Goal: Task Accomplishment & Management: Use online tool/utility

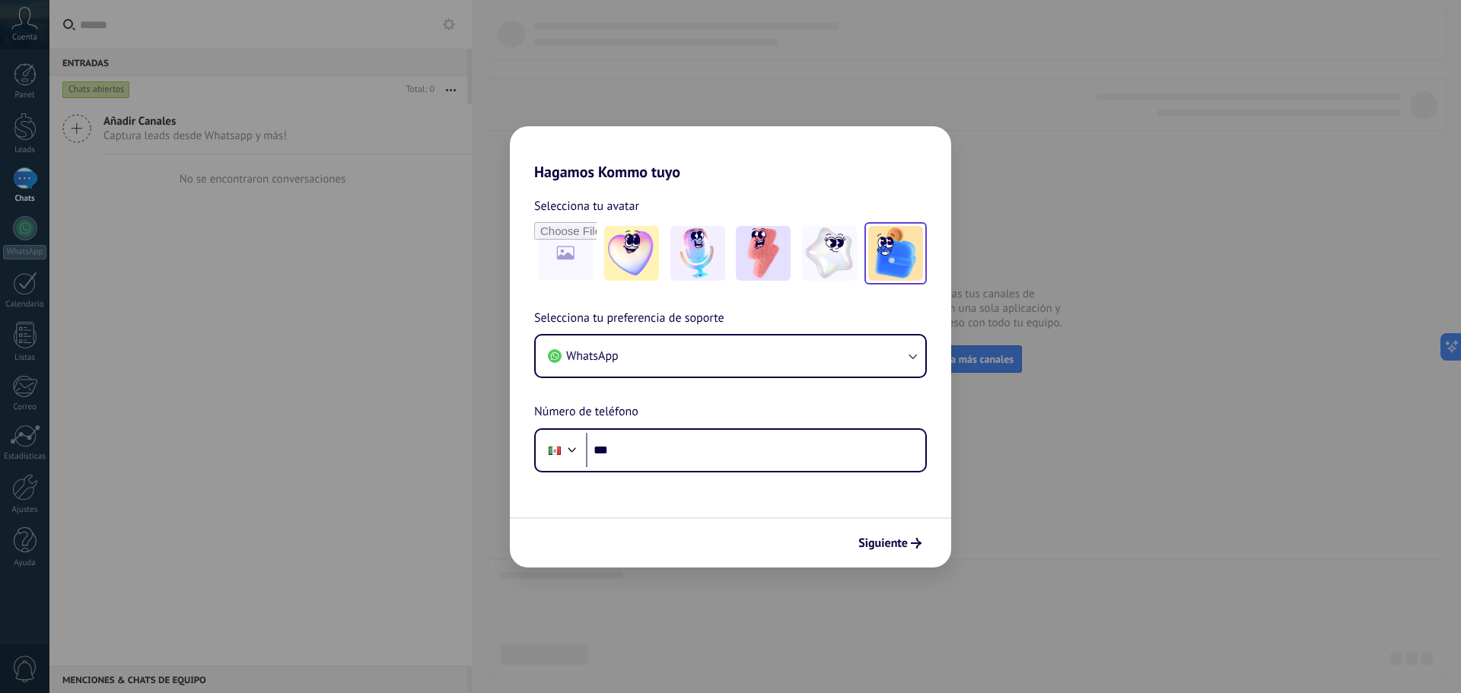
click at [892, 263] on img at bounding box center [895, 253] width 55 height 55
click at [693, 350] on button "WhatsApp" at bounding box center [731, 356] width 390 height 41
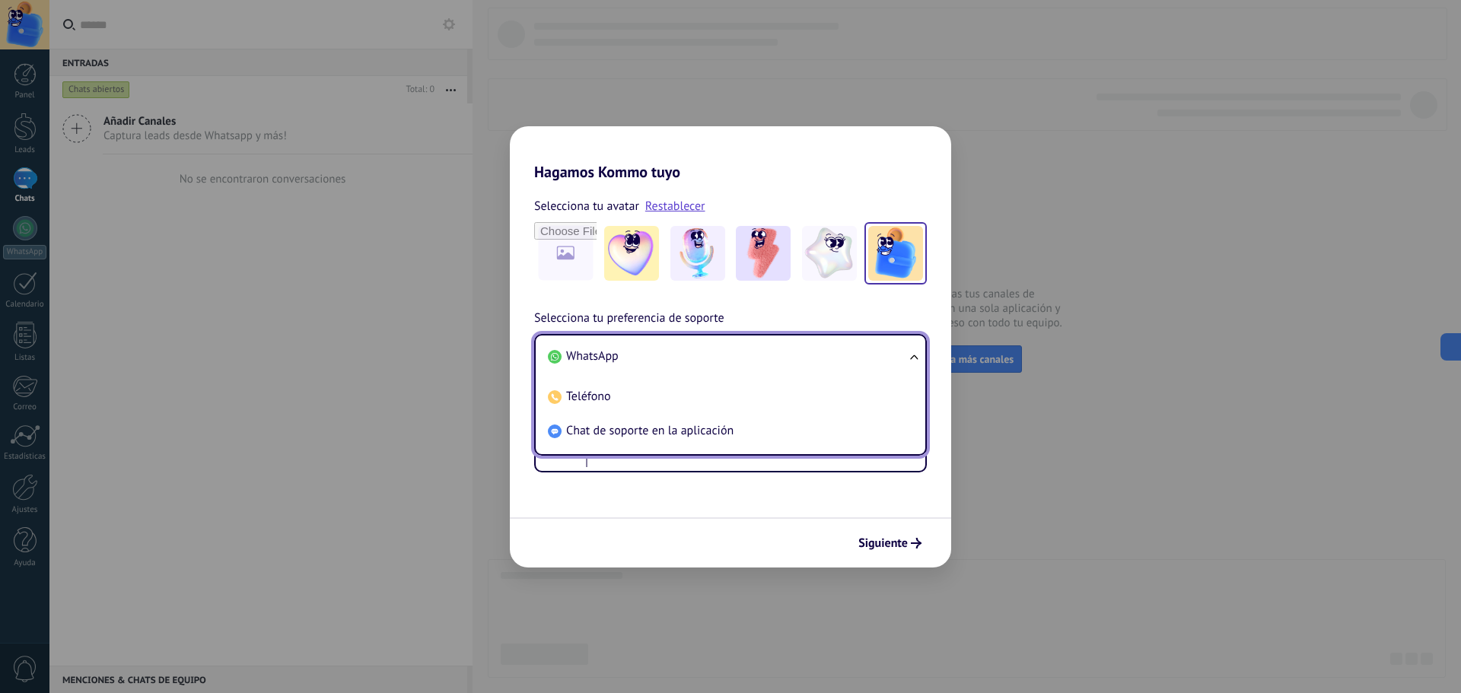
click at [533, 326] on div "Selecciona tu preferencia de soporte WhatsApp WhatsApp Teléfono Chat de soporte…" at bounding box center [730, 391] width 441 height 164
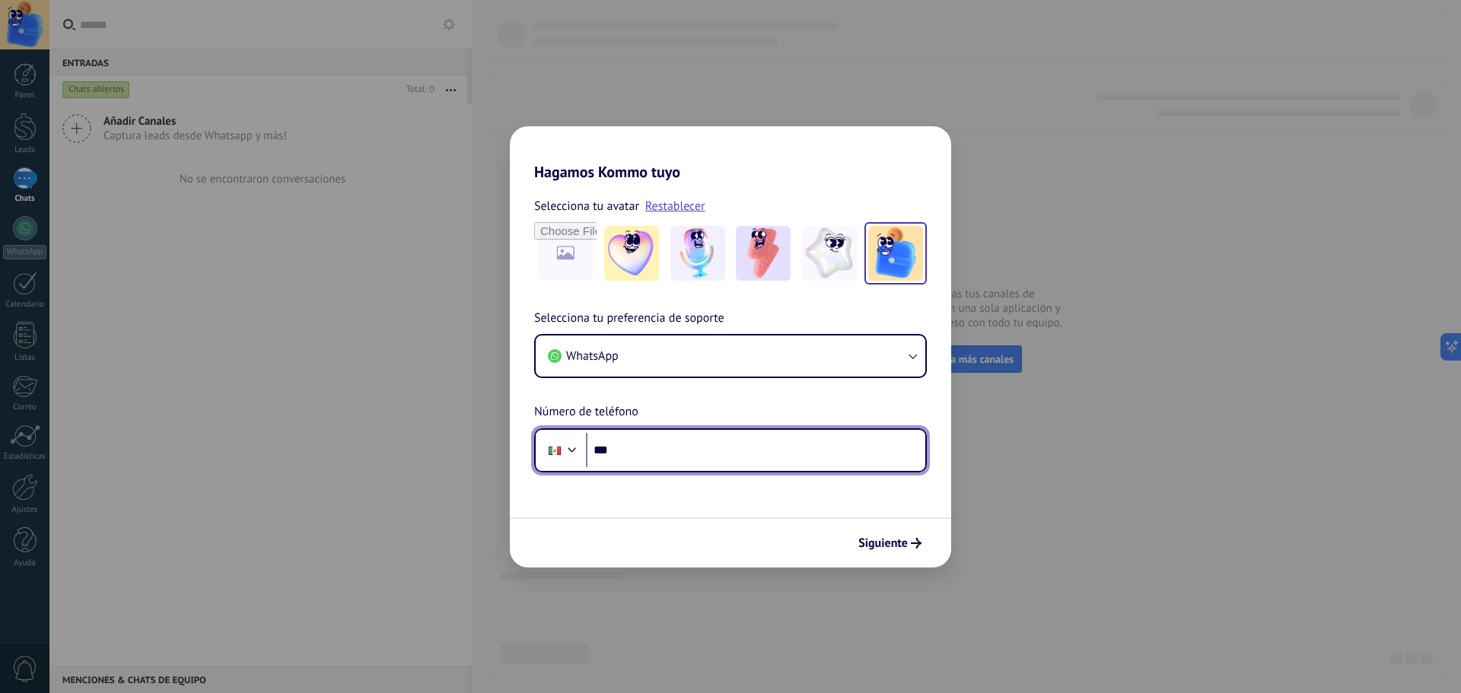
click at [654, 451] on input "***" at bounding box center [755, 450] width 339 height 35
click at [665, 454] on input "***" at bounding box center [755, 450] width 339 height 35
type input "**********"
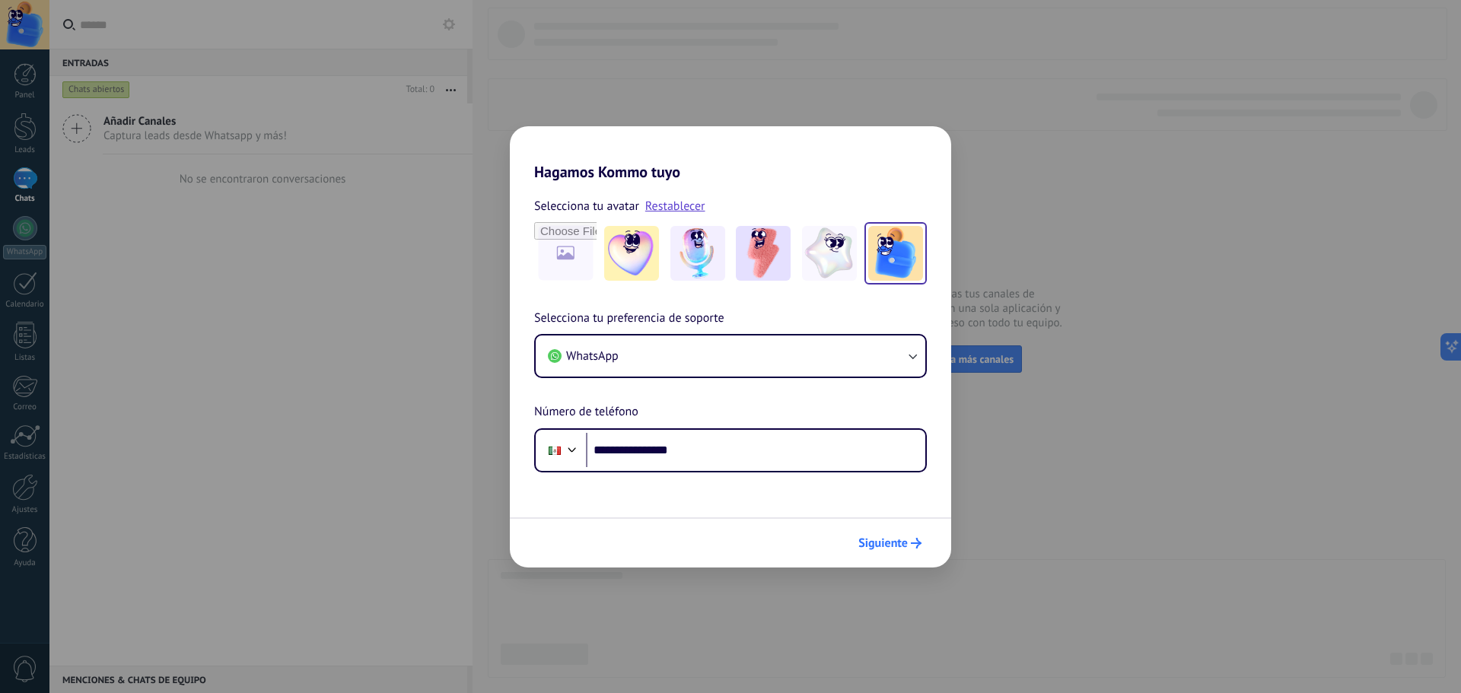
click at [909, 540] on span "Siguiente" at bounding box center [889, 543] width 63 height 11
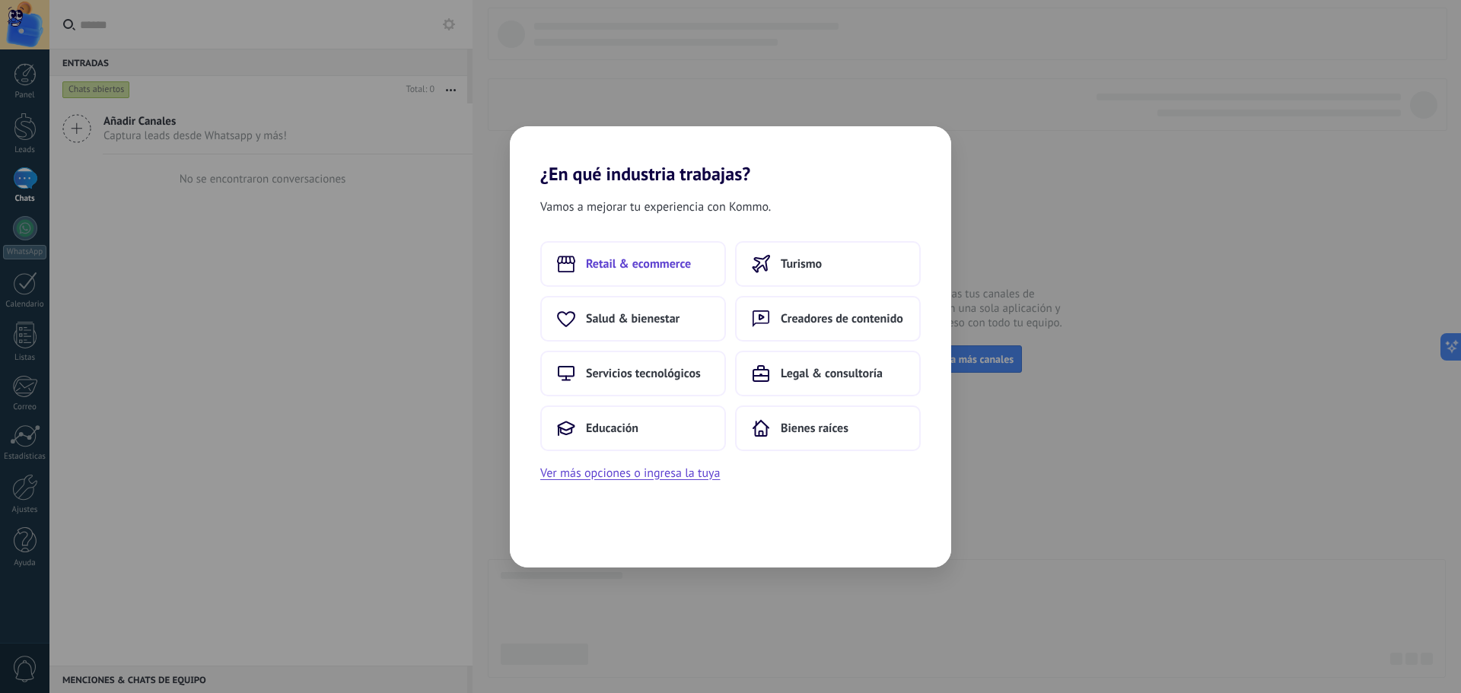
click at [658, 265] on span "Retail & ecommerce" at bounding box center [638, 263] width 105 height 15
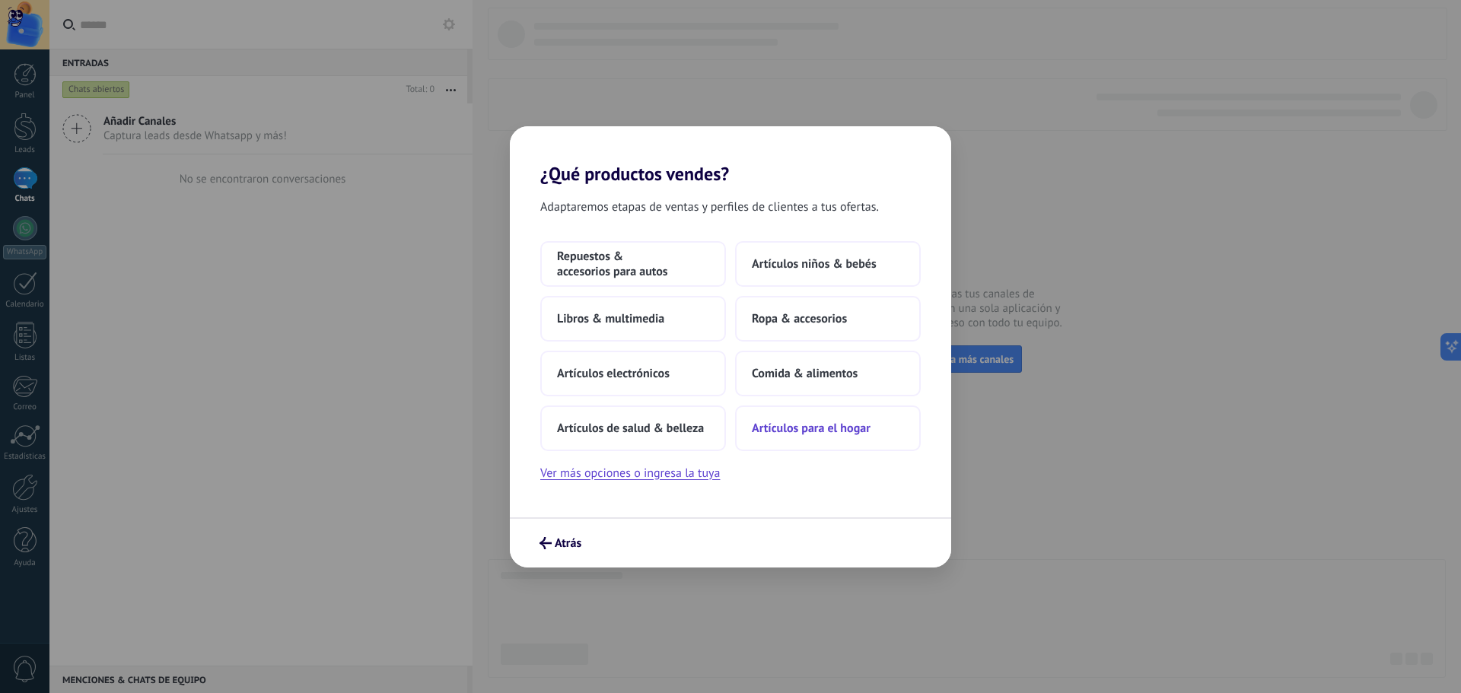
click at [767, 432] on span "Artículos para el hogar" at bounding box center [811, 428] width 119 height 15
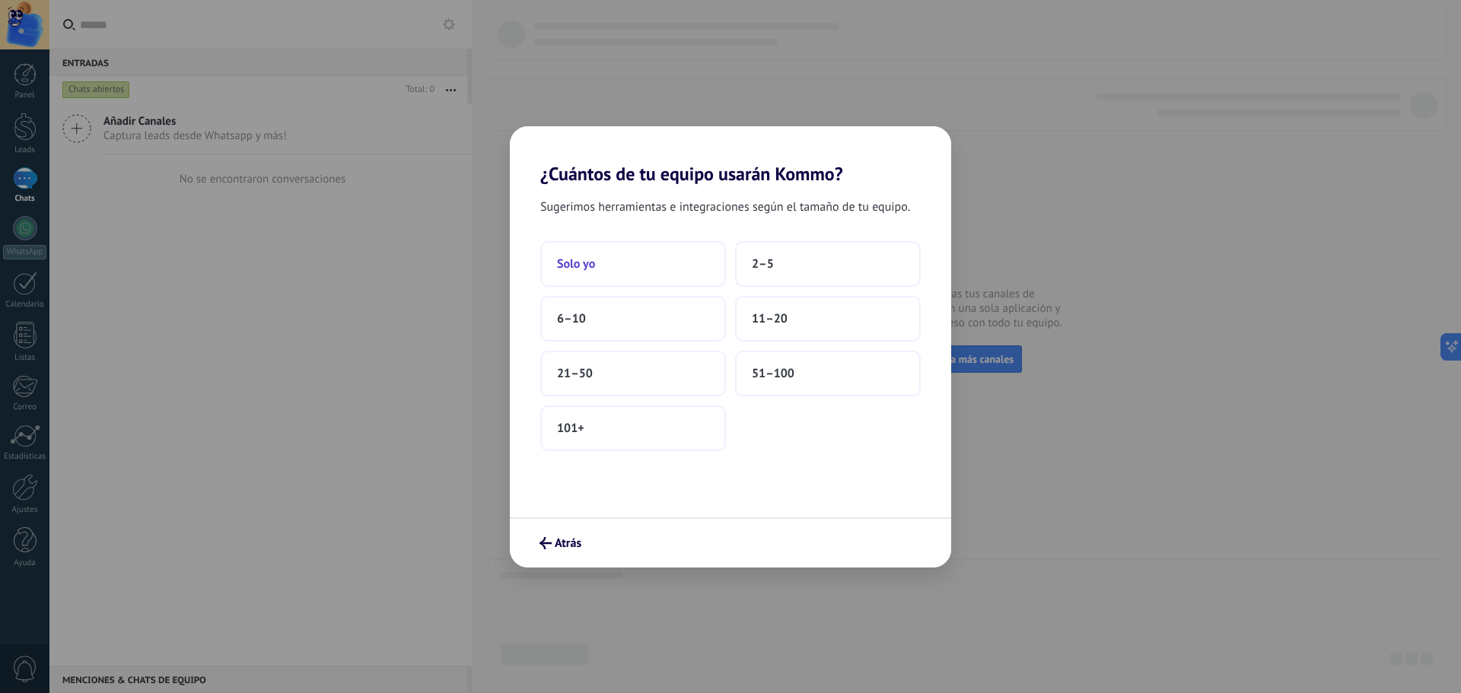
click at [610, 254] on button "Solo yo" at bounding box center [633, 264] width 186 height 46
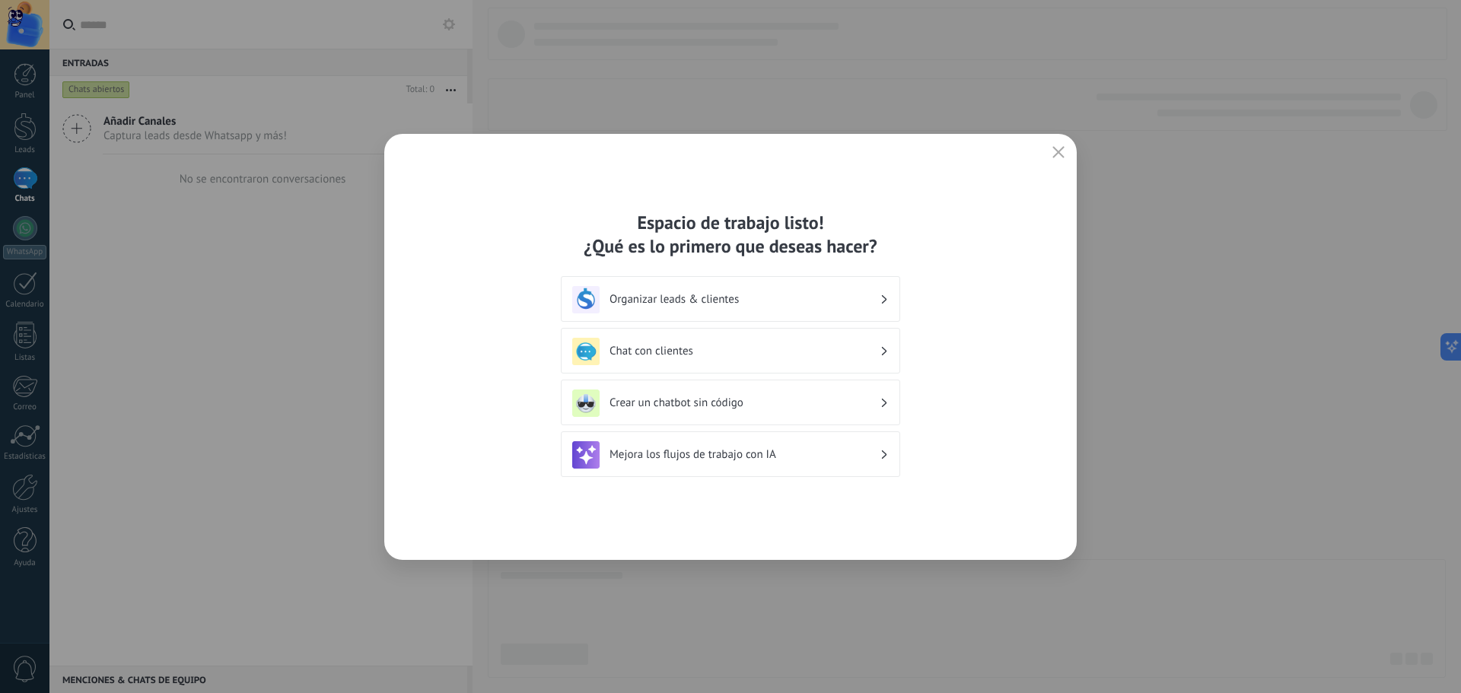
click at [693, 355] on h3 "Chat con clientes" at bounding box center [745, 351] width 270 height 14
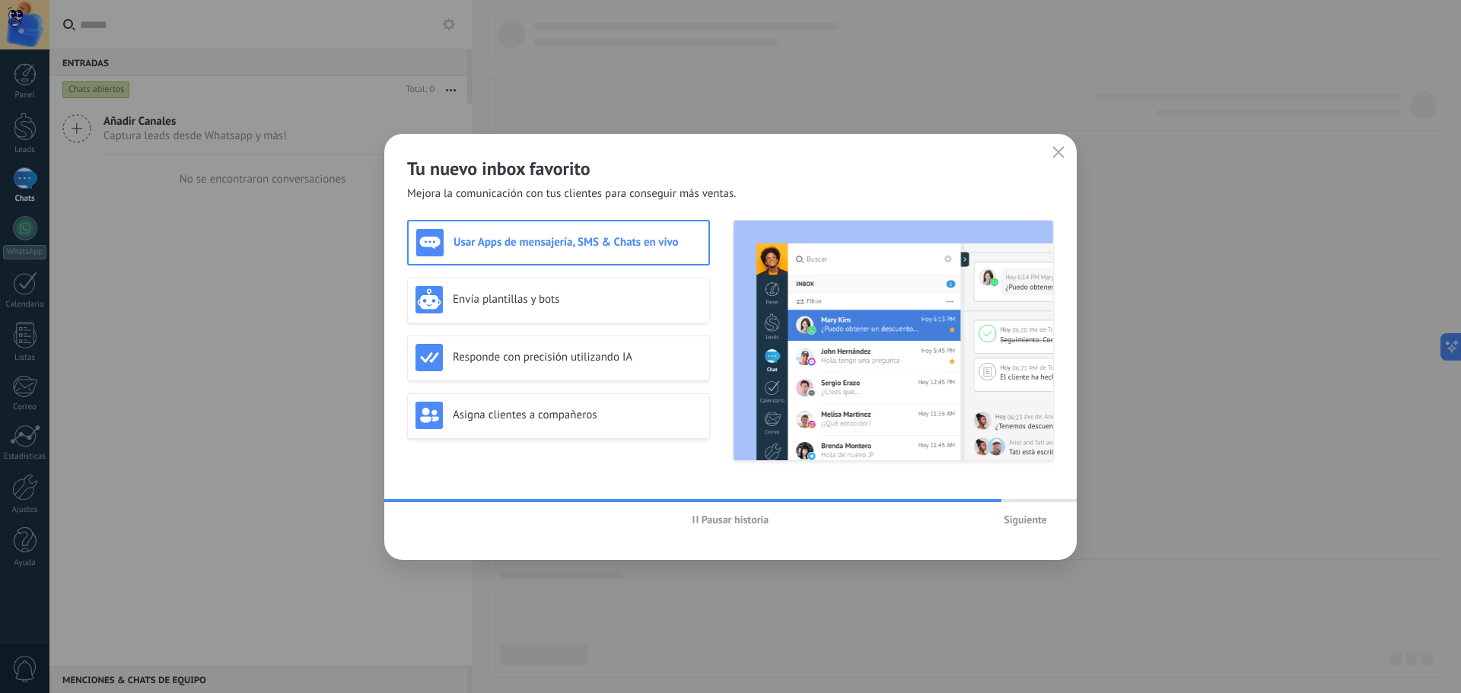
click at [1032, 520] on span "Siguiente" at bounding box center [1025, 519] width 43 height 11
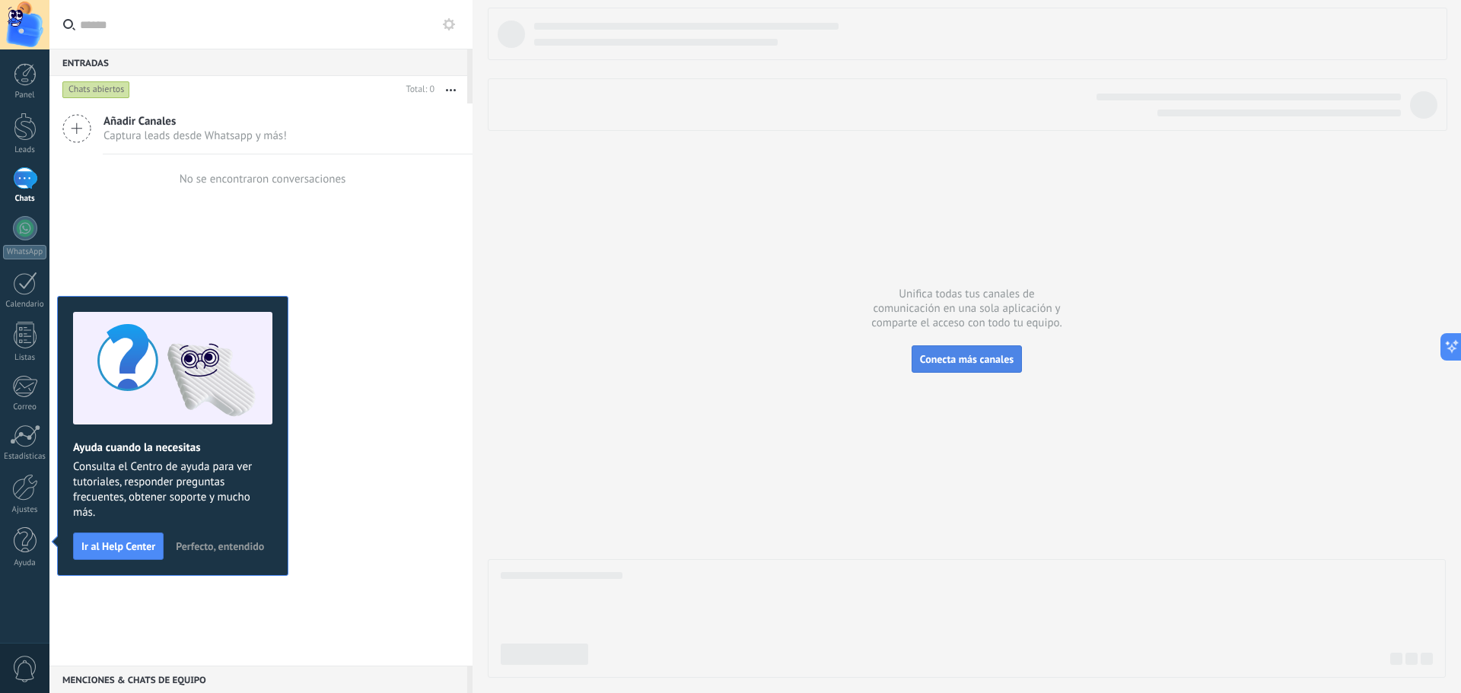
click at [955, 357] on span "Conecta más canales" at bounding box center [967, 359] width 94 height 14
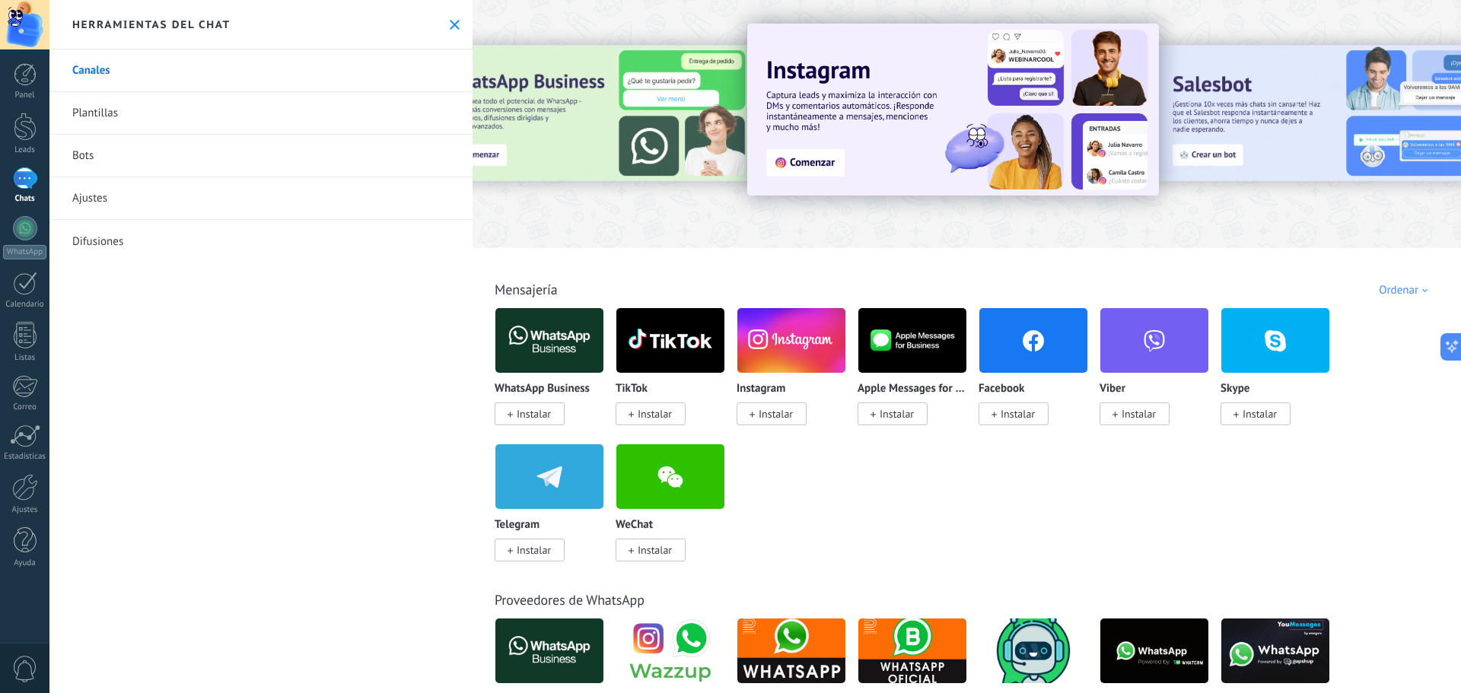
click at [529, 333] on img at bounding box center [549, 341] width 108 height 74
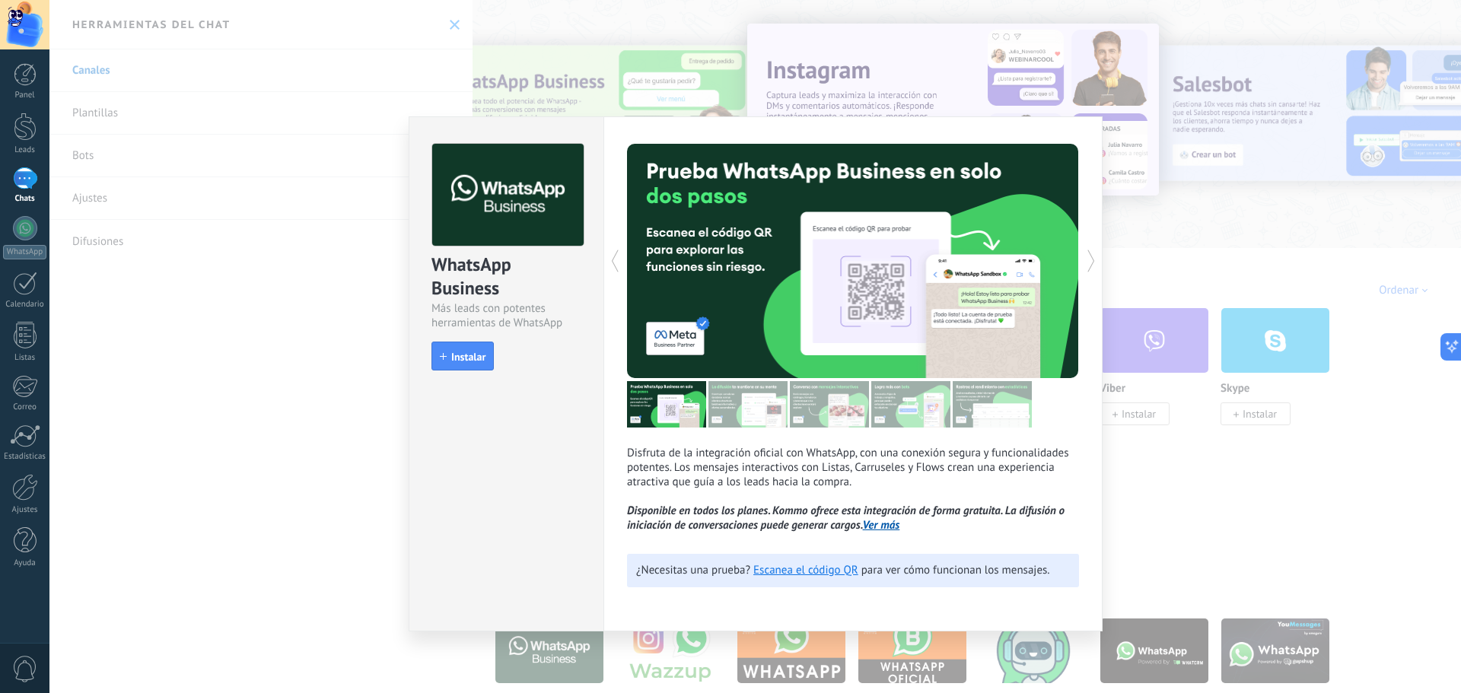
click at [346, 394] on div "WhatsApp Business Más leads con potentes herramientas de WhatsApp install Insta…" at bounding box center [755, 346] width 1412 height 693
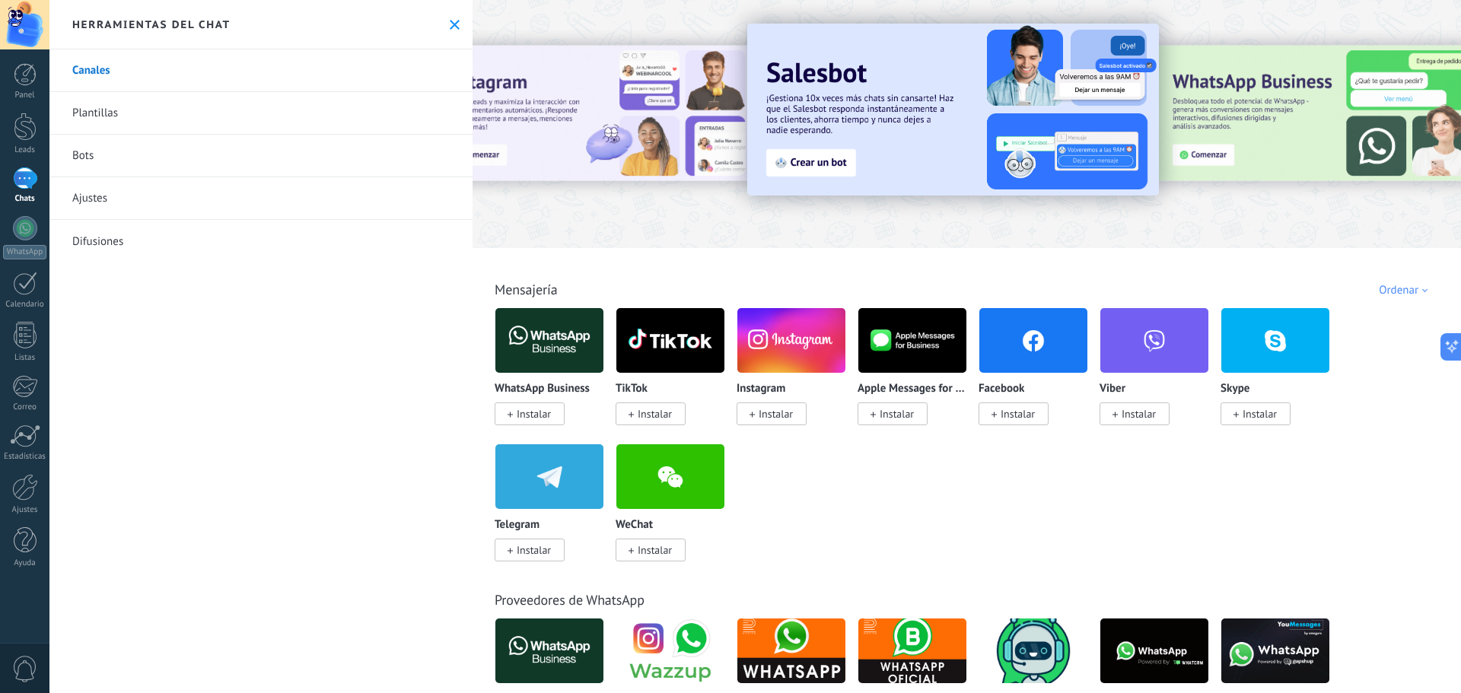
click at [541, 330] on img at bounding box center [549, 341] width 108 height 74
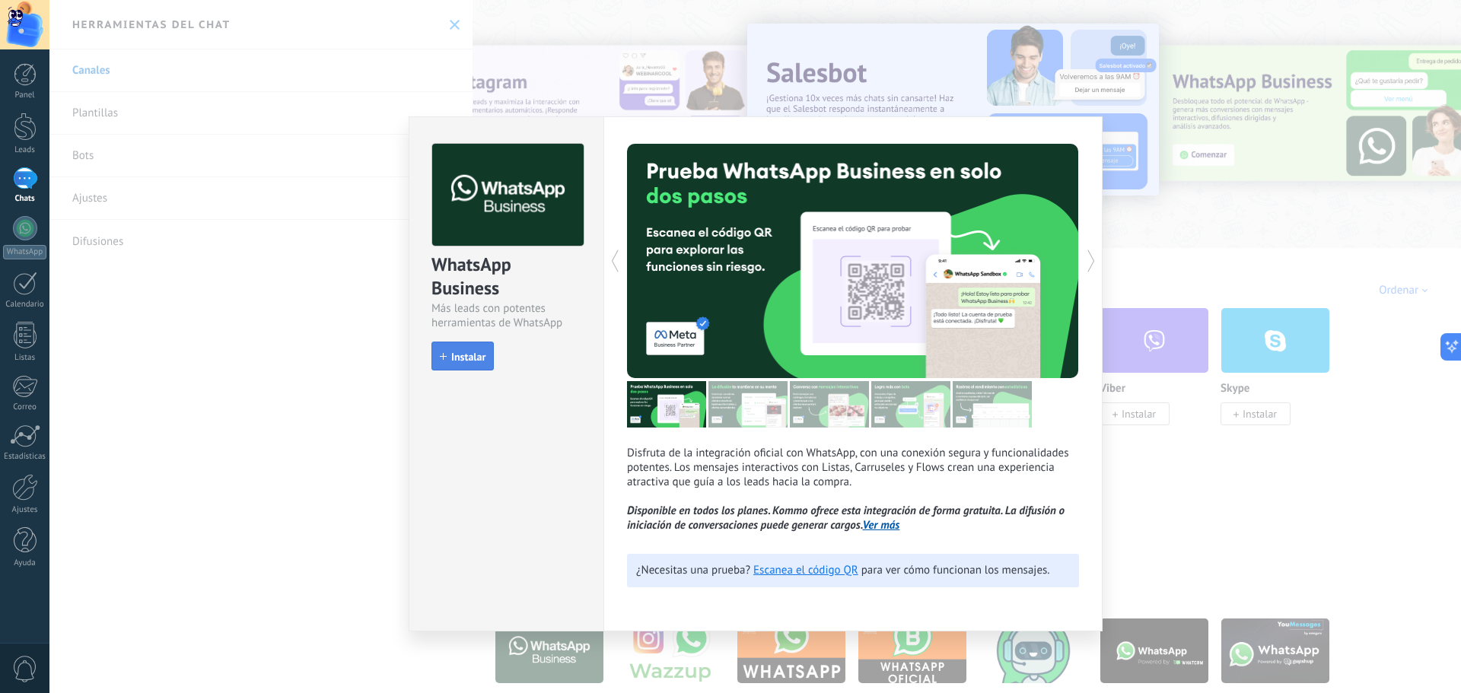
click at [476, 354] on span "Instalar" at bounding box center [468, 357] width 34 height 11
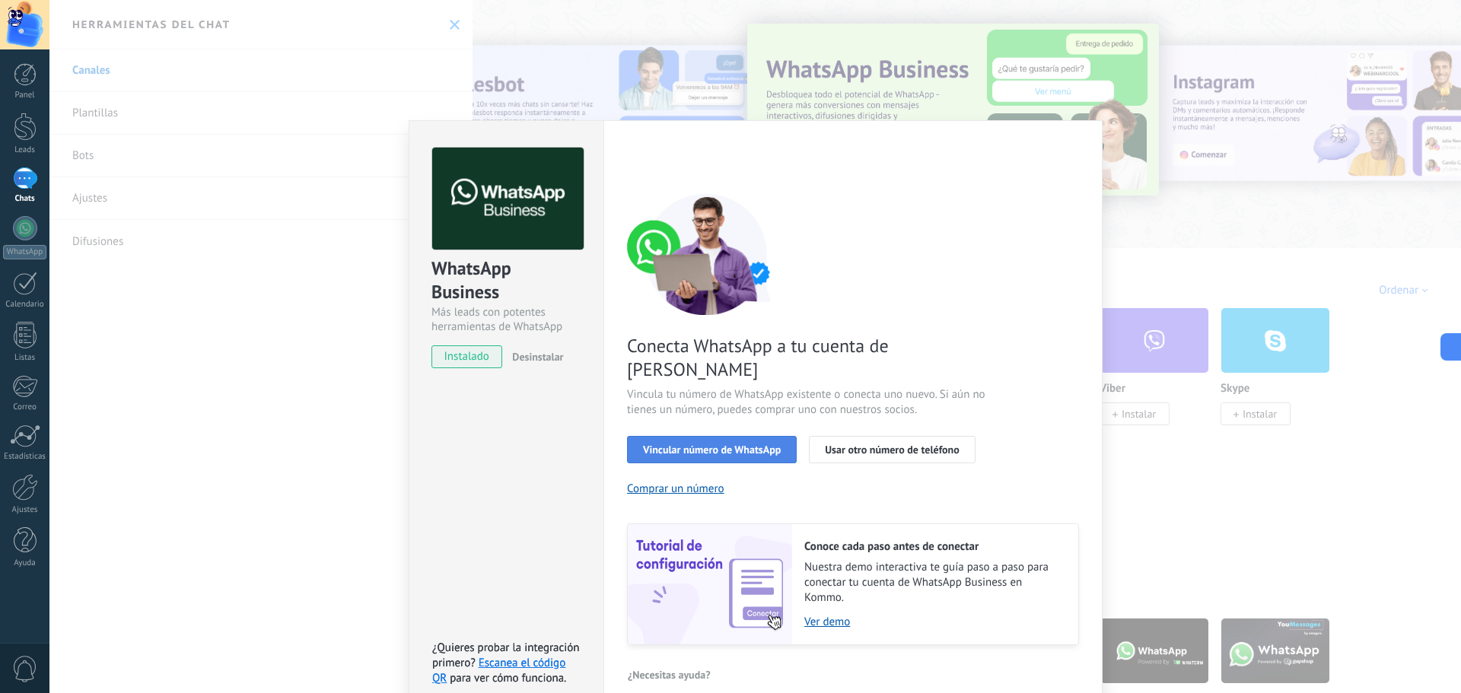
click at [691, 444] on span "Vincular número de WhatsApp" at bounding box center [712, 449] width 138 height 11
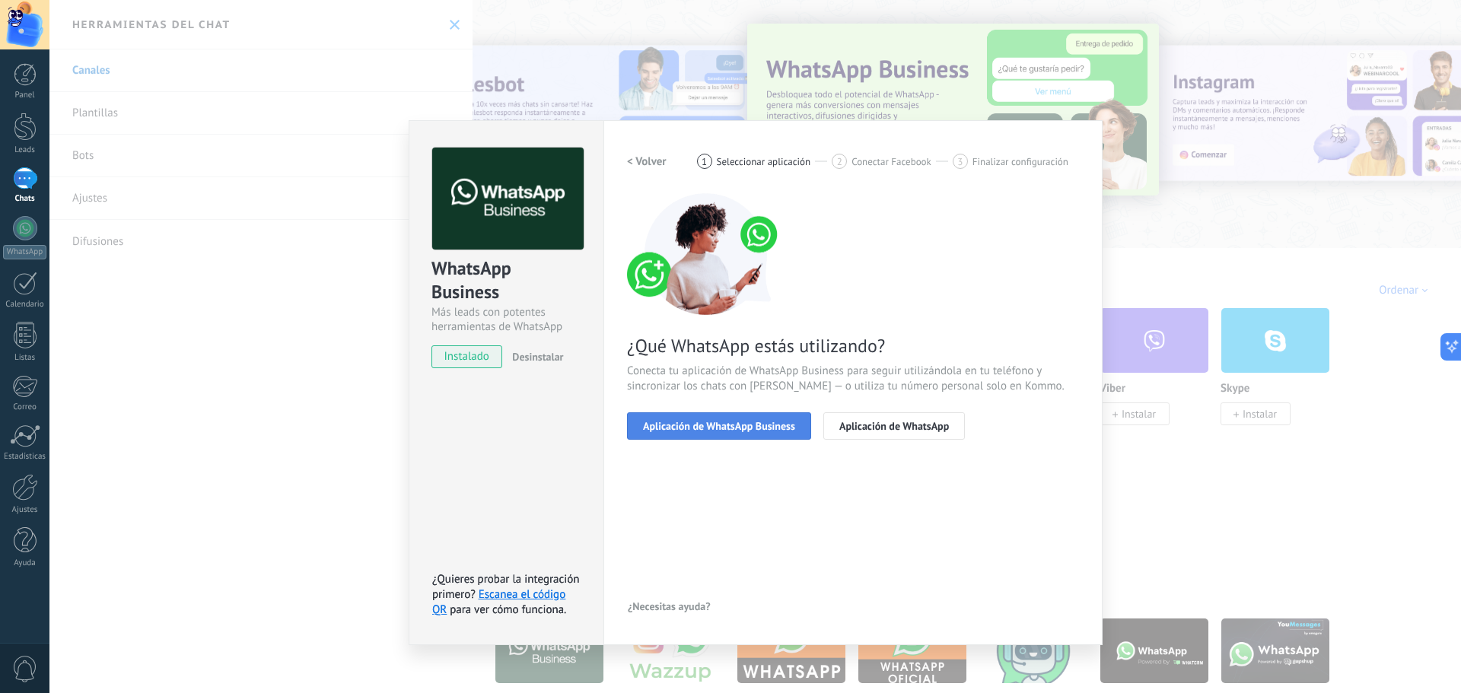
click at [705, 422] on span "Aplicación de WhatsApp Business" at bounding box center [719, 426] width 152 height 11
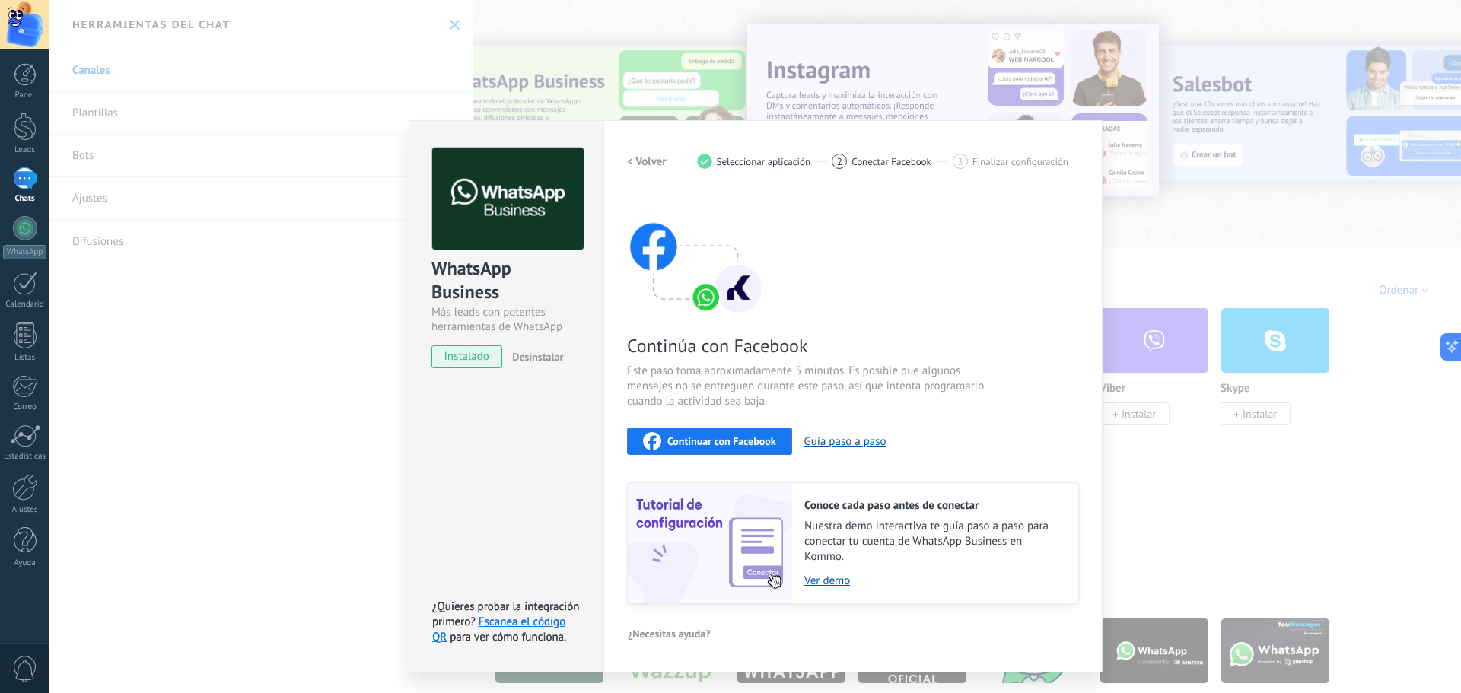
click at [721, 440] on span "Continuar con Facebook" at bounding box center [721, 441] width 109 height 11
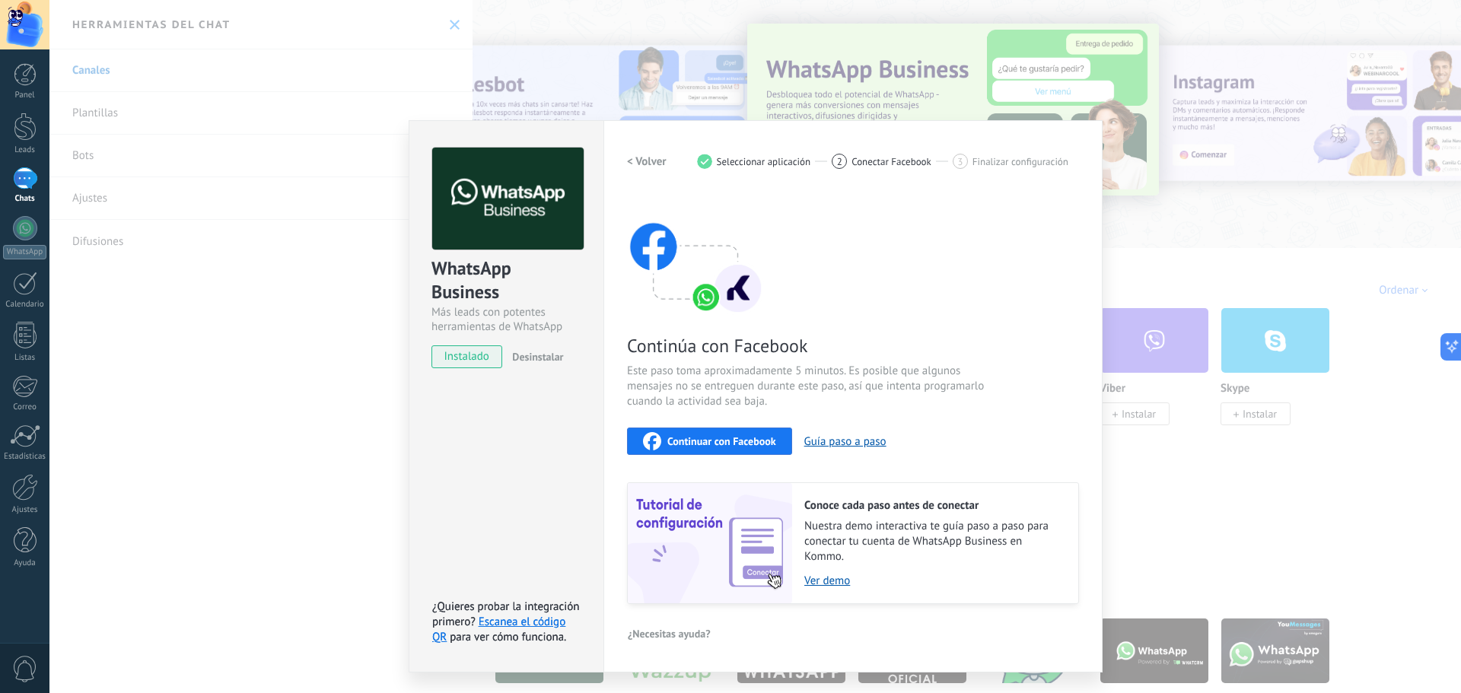
click at [698, 439] on span "Continuar con Facebook" at bounding box center [721, 441] width 109 height 11
click at [681, 444] on span "Continuar con Facebook" at bounding box center [721, 441] width 109 height 11
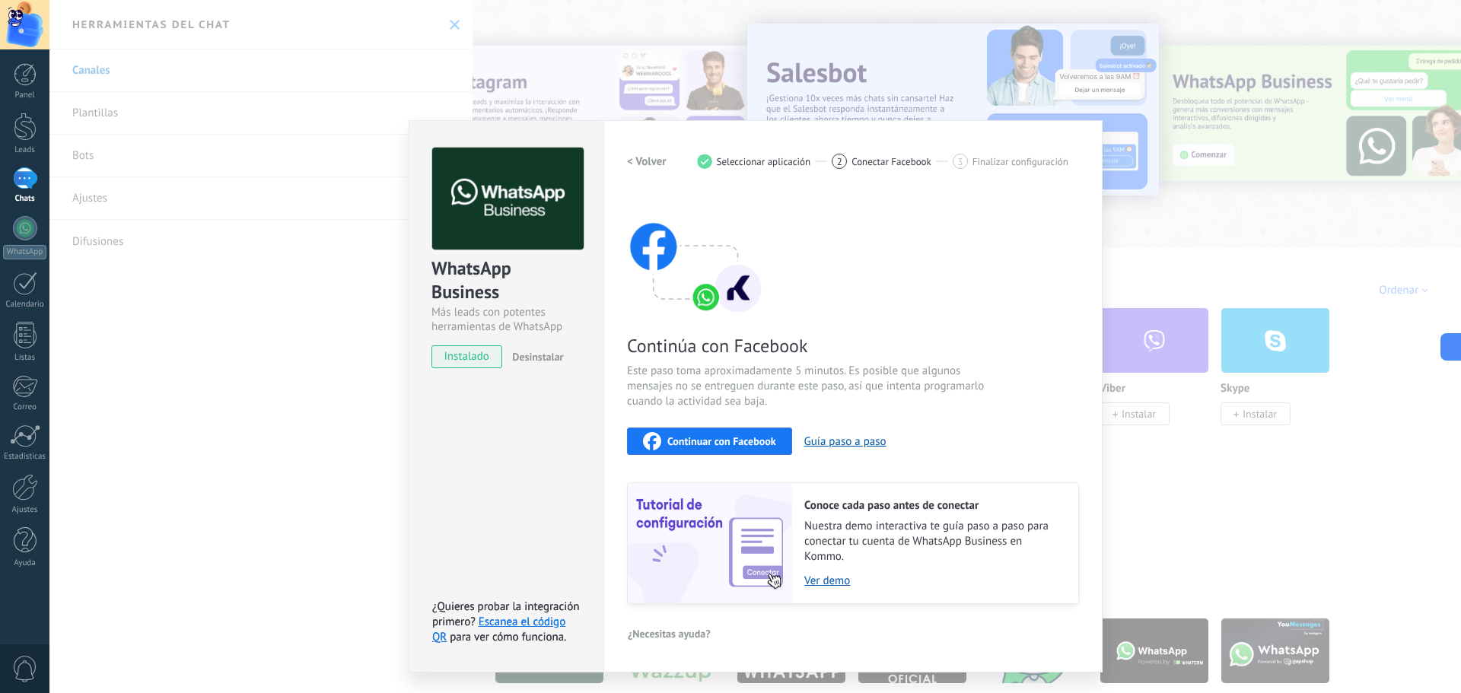
click at [703, 446] on span "Continuar con Facebook" at bounding box center [721, 441] width 109 height 11
click at [697, 430] on button "Continuar con Facebook" at bounding box center [709, 441] width 165 height 27
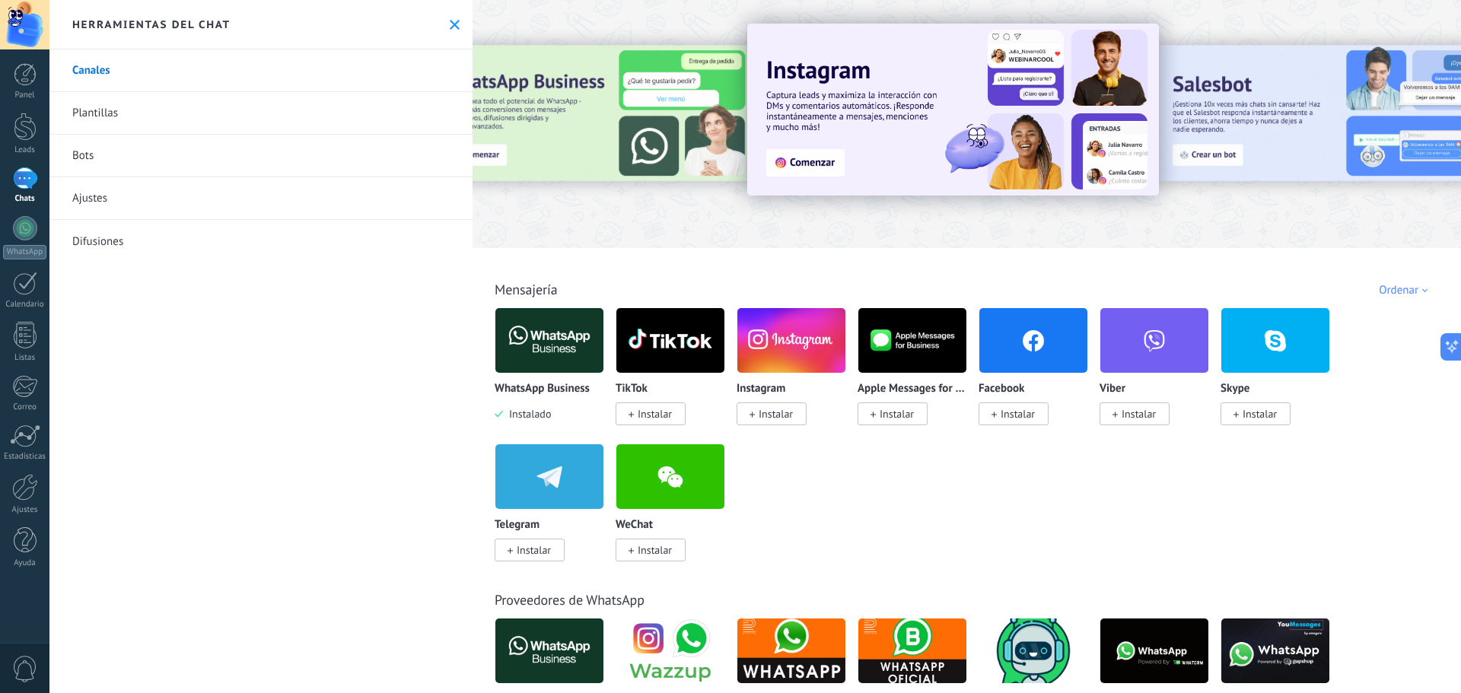
click at [555, 323] on img at bounding box center [549, 341] width 108 height 74
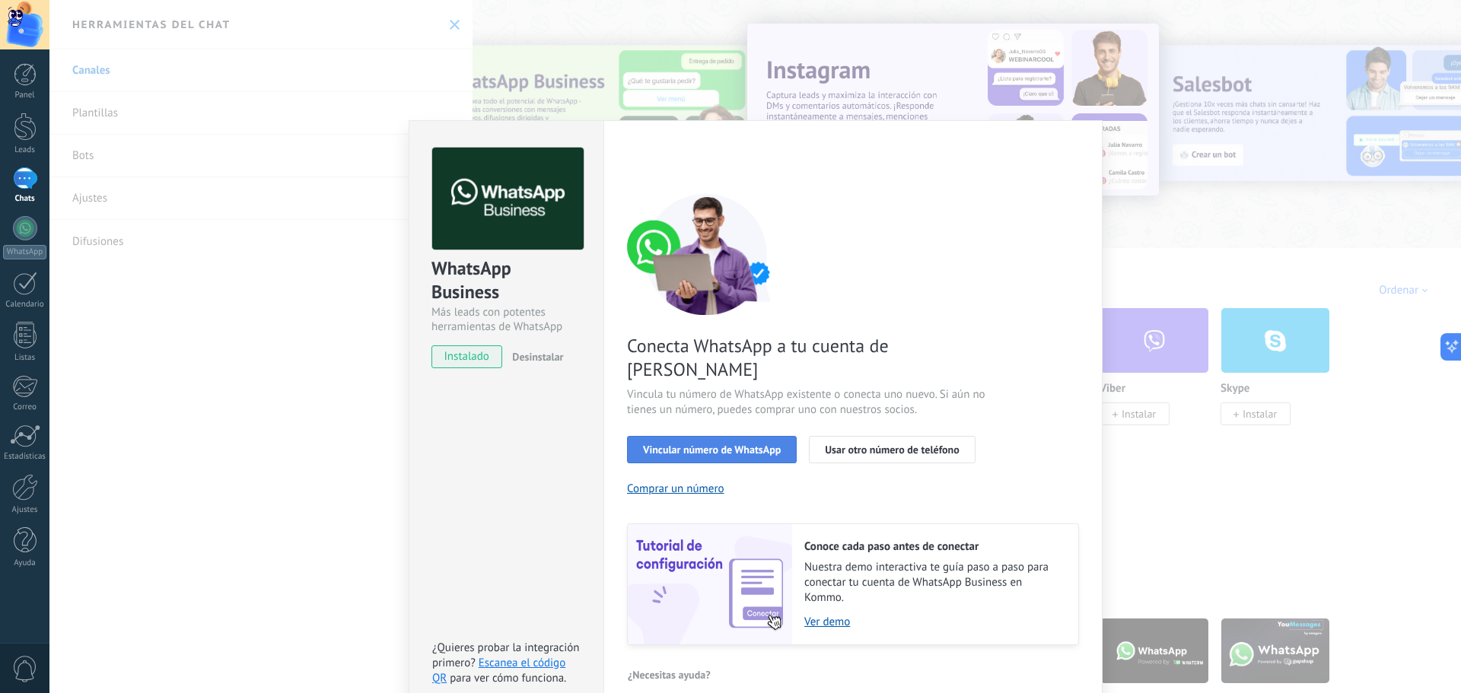
click at [696, 444] on span "Vincular número de WhatsApp" at bounding box center [712, 449] width 138 height 11
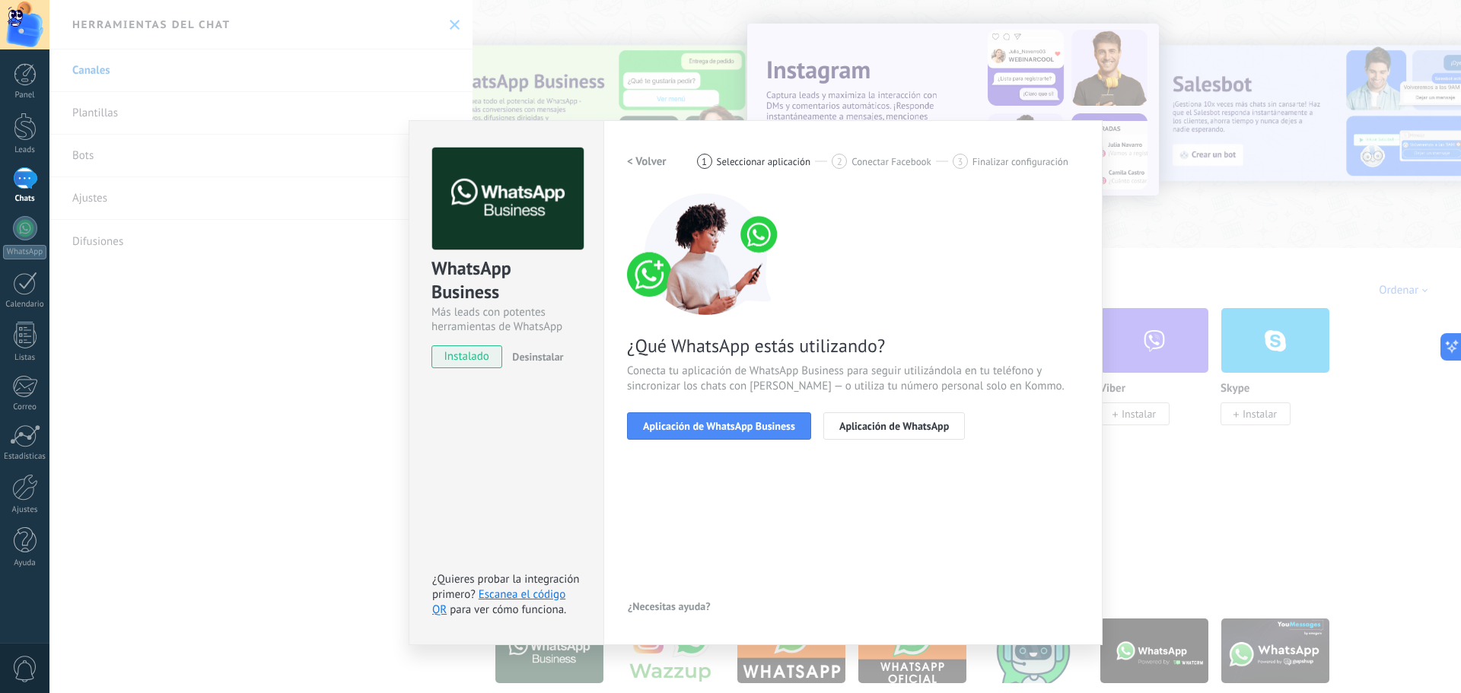
click at [696, 426] on span "Aplicación de WhatsApp Business" at bounding box center [719, 426] width 152 height 11
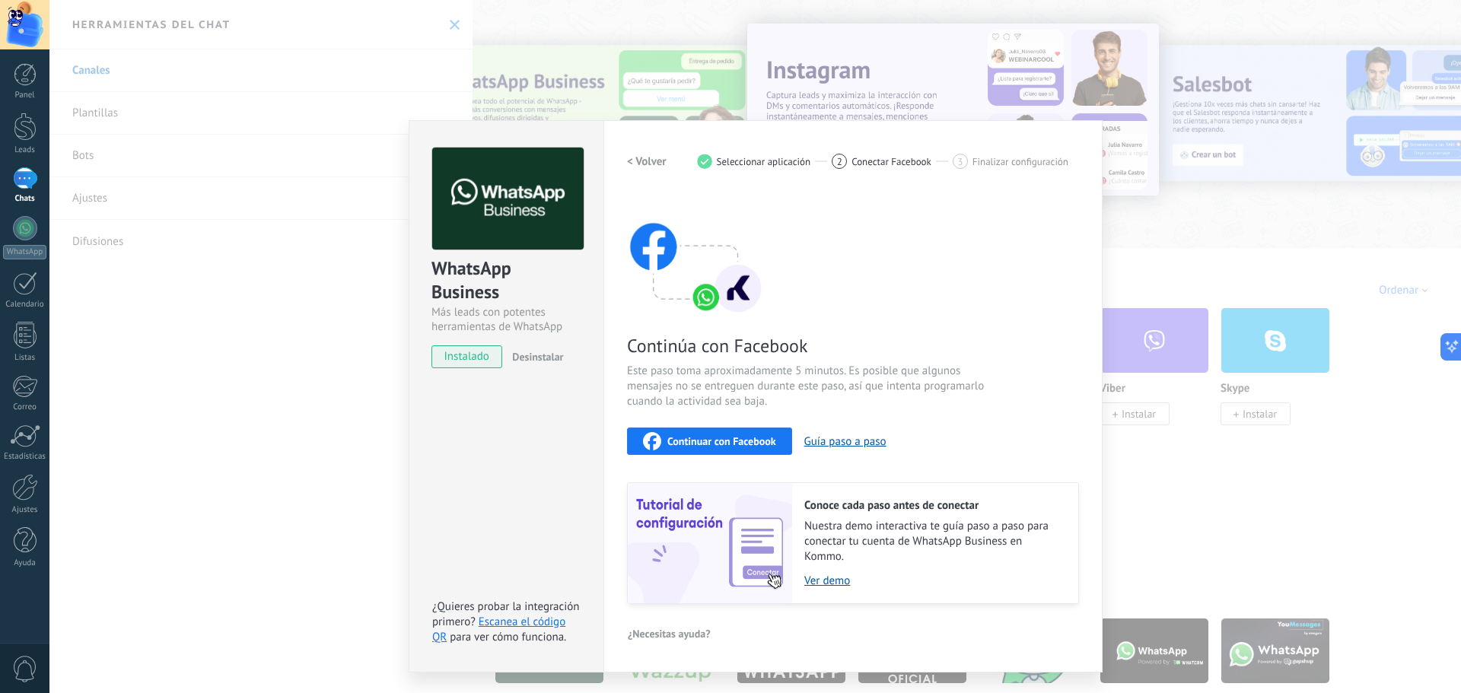
click at [712, 436] on span "Continuar con Facebook" at bounding box center [721, 441] width 109 height 11
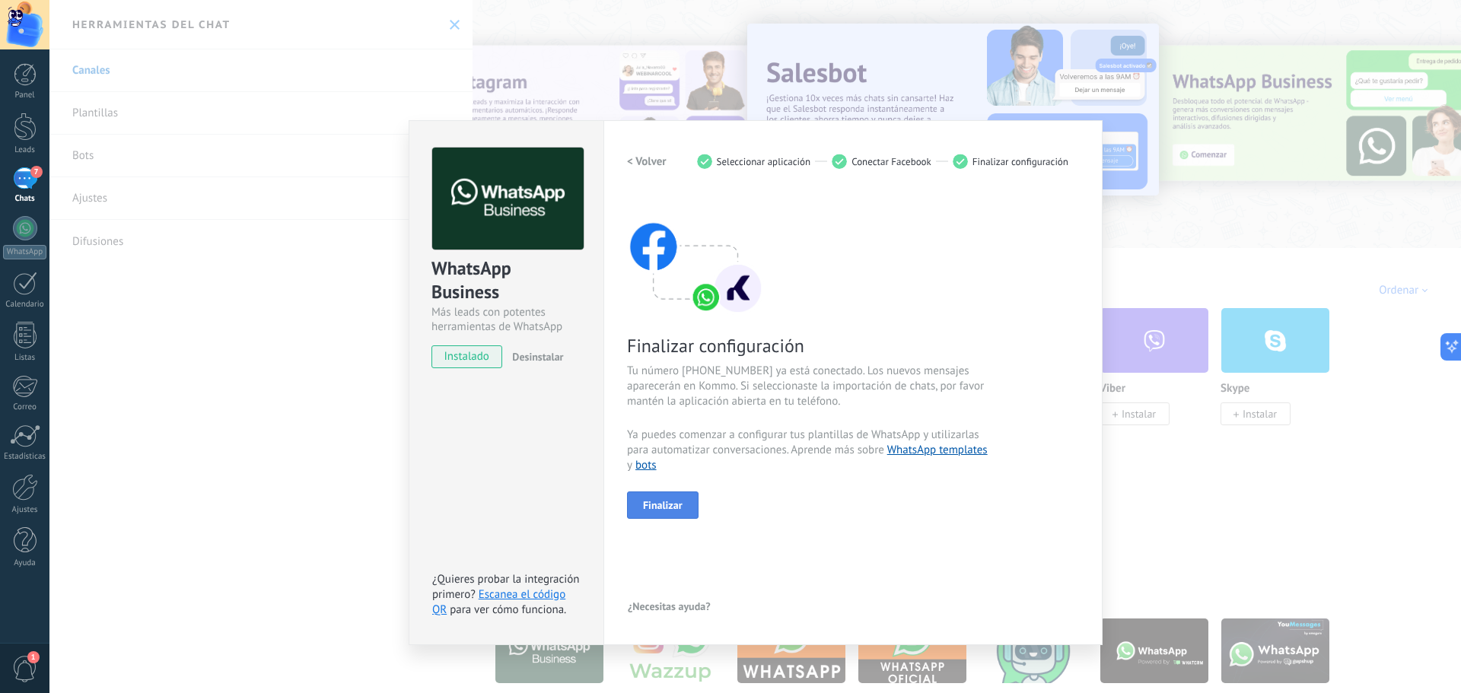
click at [679, 500] on span "Finalizar" at bounding box center [663, 505] width 40 height 11
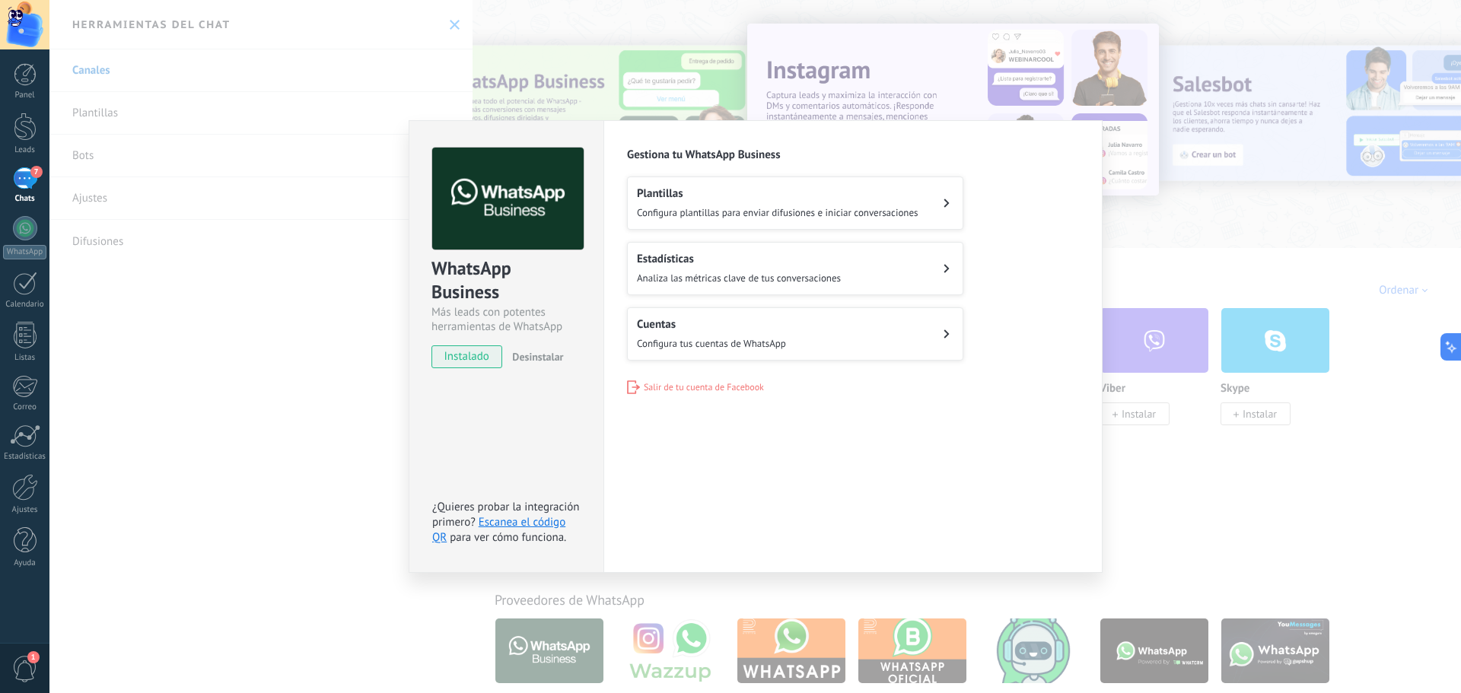
click at [698, 325] on h2 "Cuentas" at bounding box center [711, 324] width 149 height 14
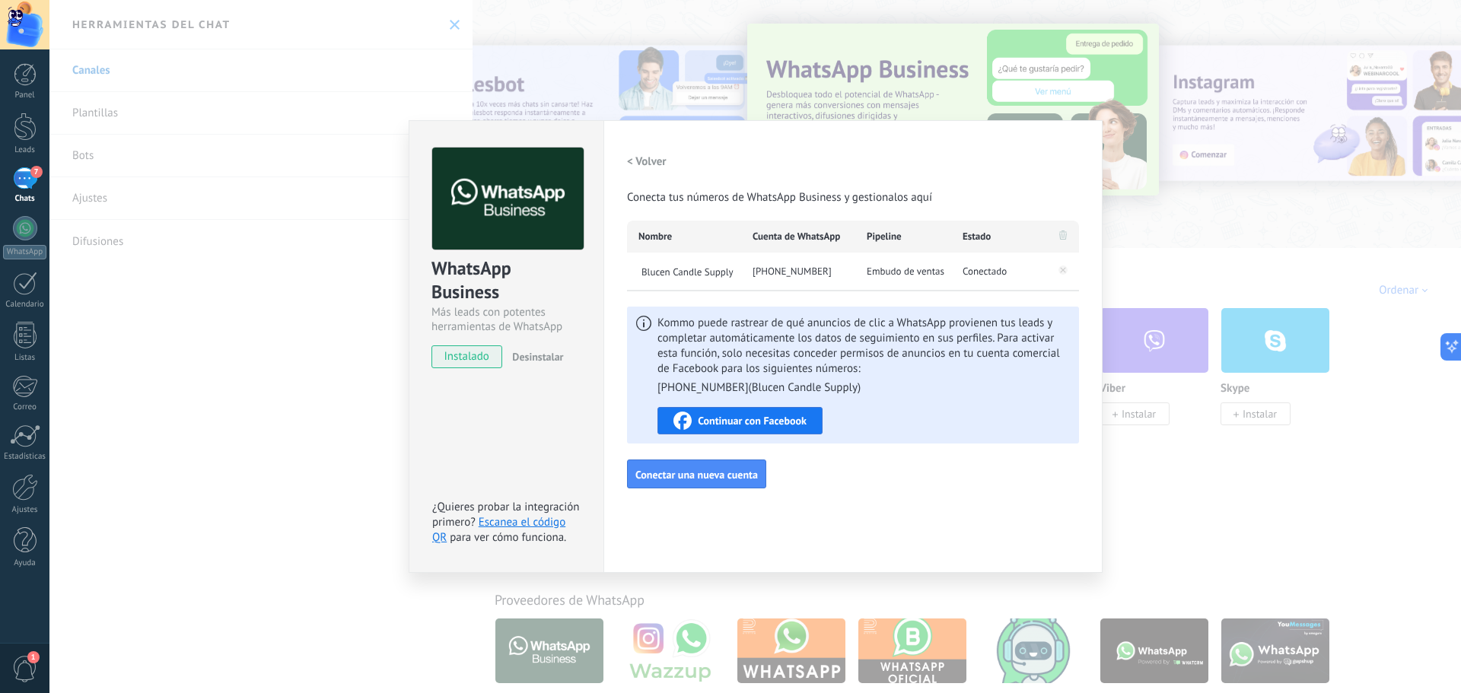
click at [736, 419] on span "Continuar con Facebook" at bounding box center [752, 421] width 109 height 11
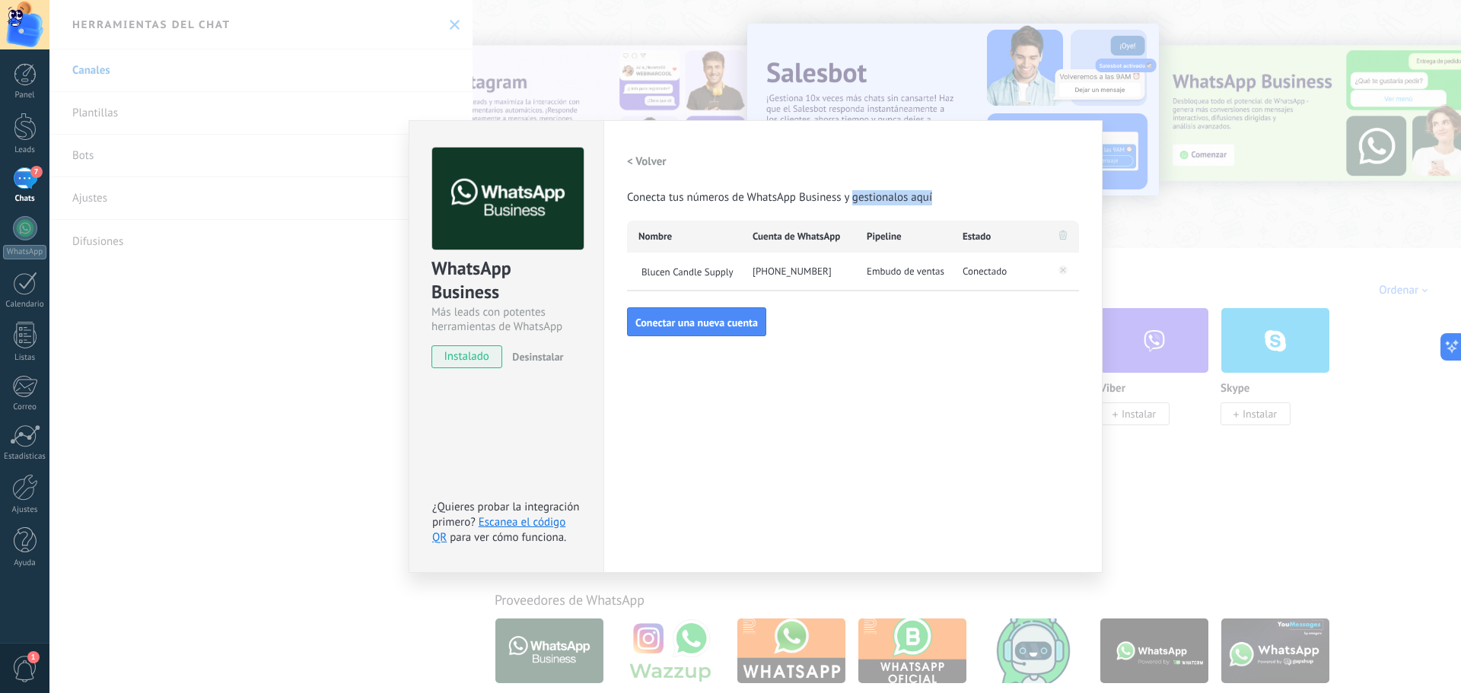
drag, startPoint x: 851, startPoint y: 202, endPoint x: 933, endPoint y: 199, distance: 82.2
click at [933, 199] on div "< Volver Conecta tus números de WhatsApp Business y gestionalos aquí" at bounding box center [853, 177] width 452 height 58
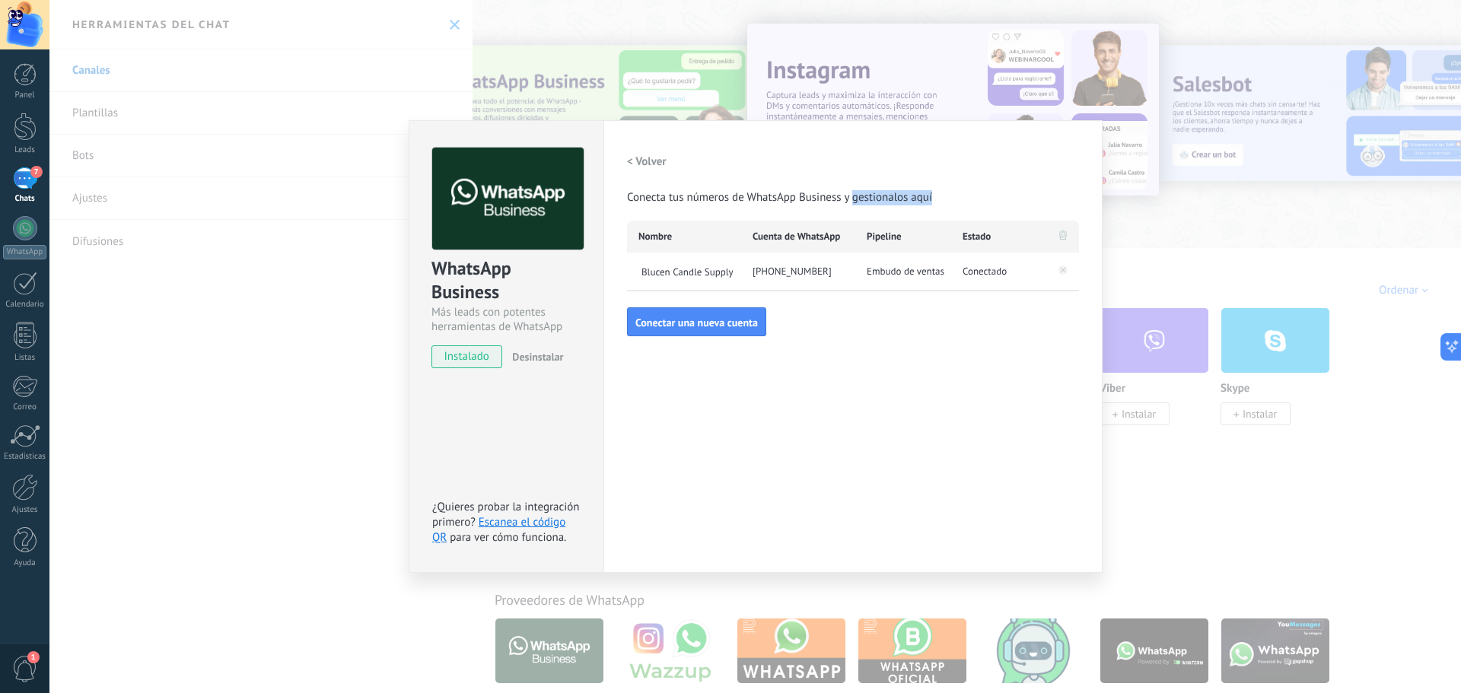
click at [645, 158] on h2 "< Volver" at bounding box center [647, 161] width 40 height 14
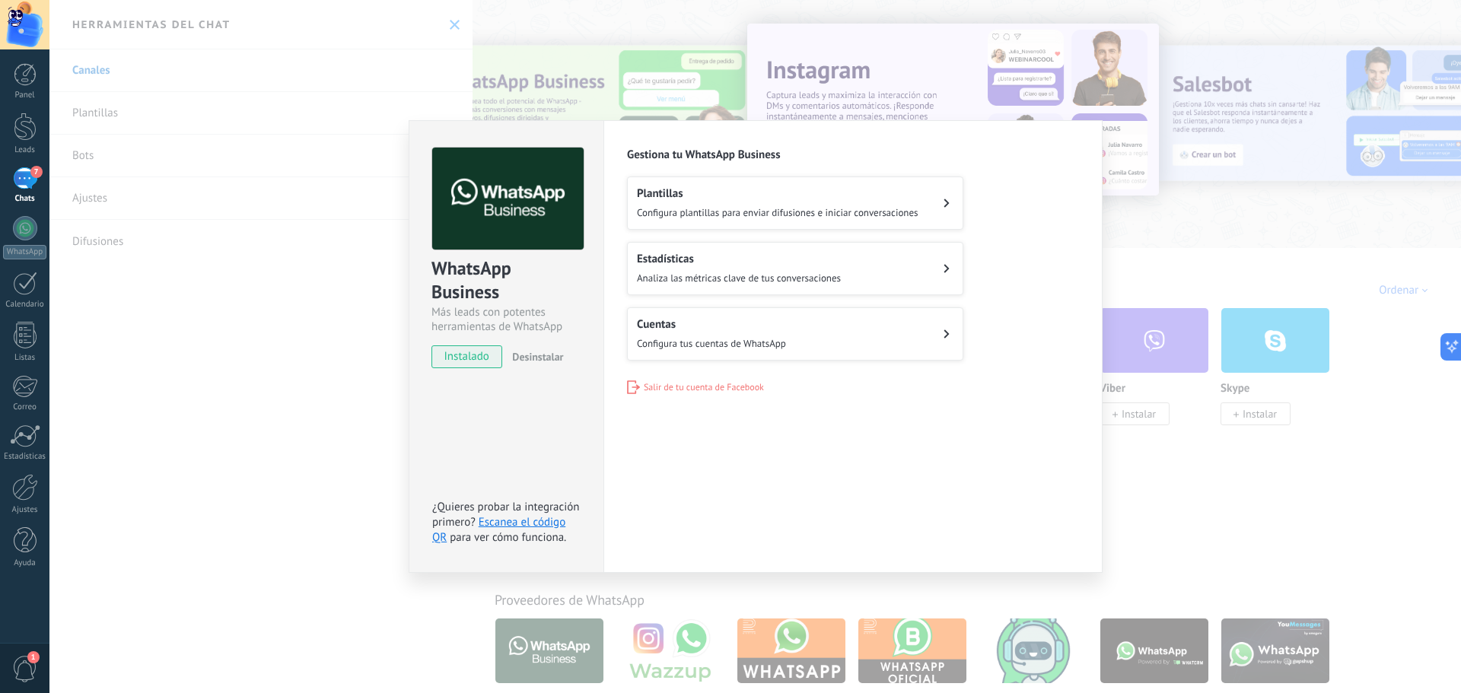
click at [684, 266] on div "Estadísticas Analiza las métricas clave de tus conversaciones" at bounding box center [739, 268] width 204 height 33
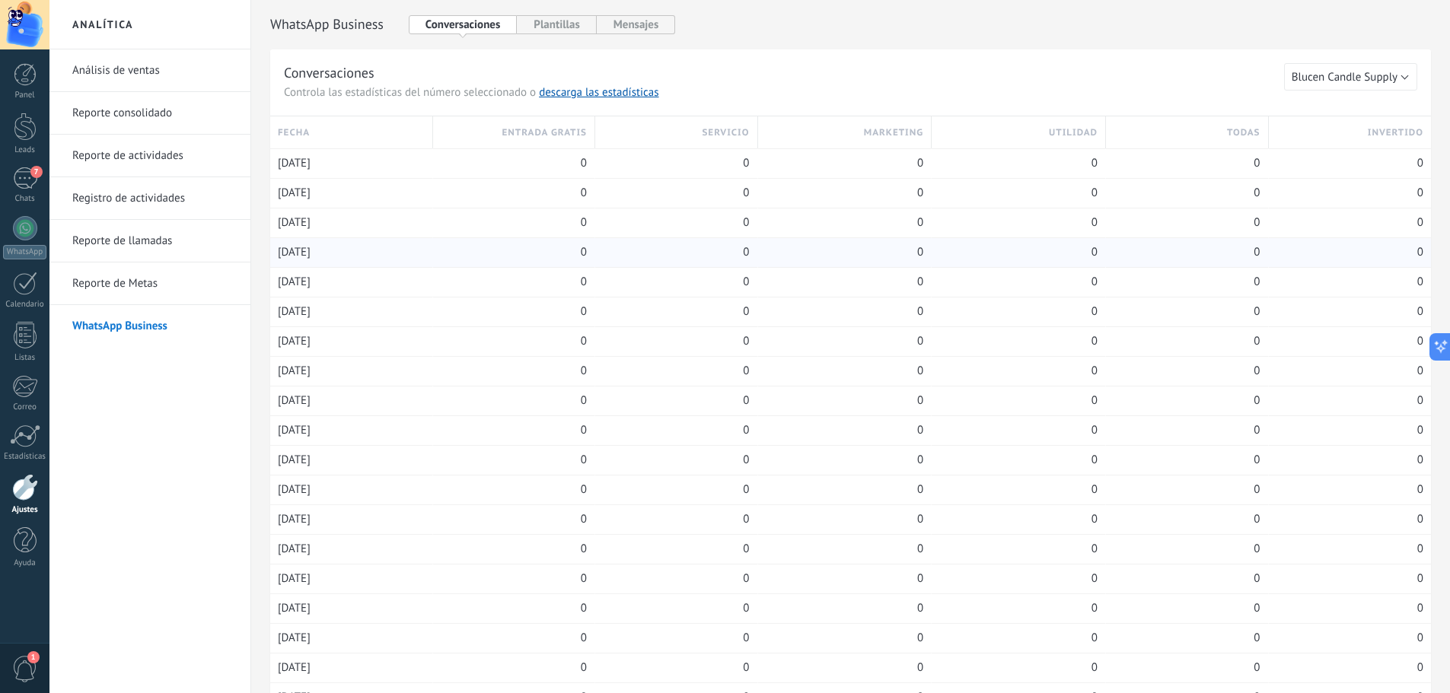
drag, startPoint x: 409, startPoint y: 247, endPoint x: 460, endPoint y: 241, distance: 50.5
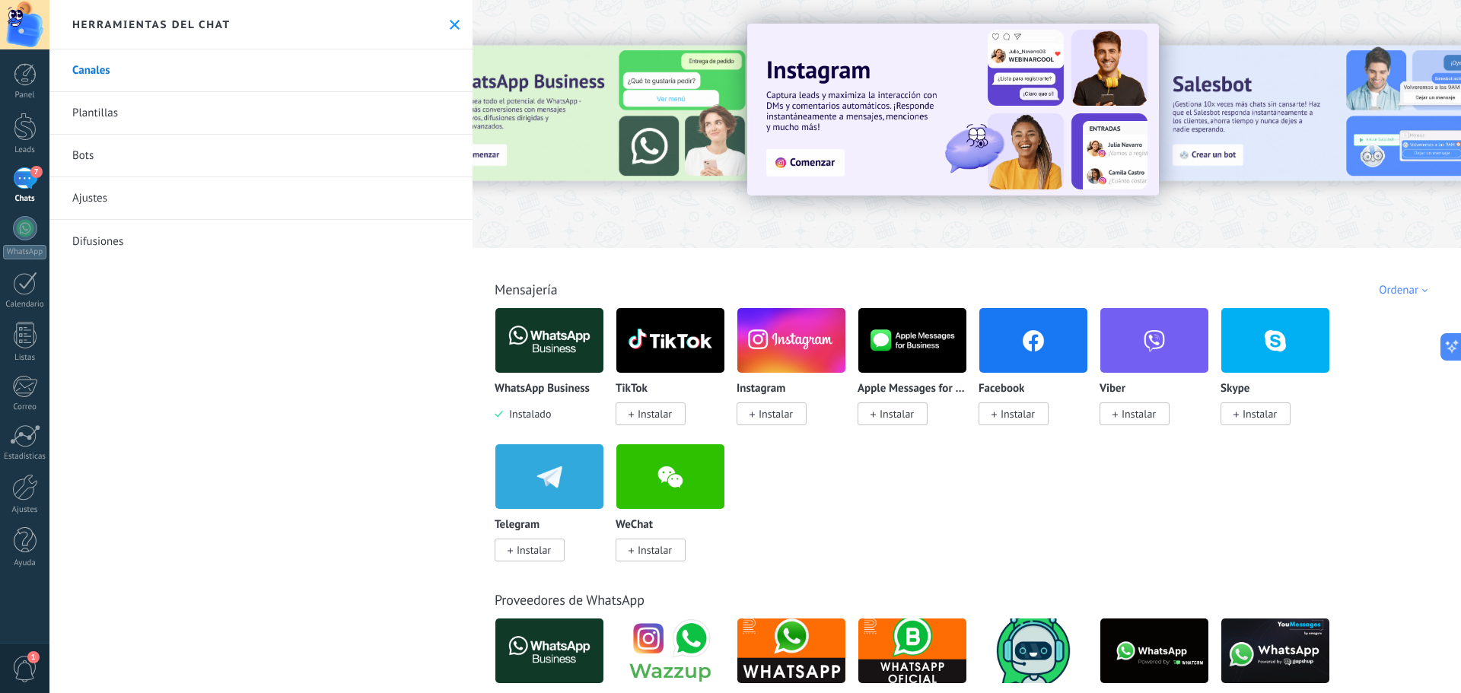
click at [549, 337] on img at bounding box center [549, 341] width 108 height 74
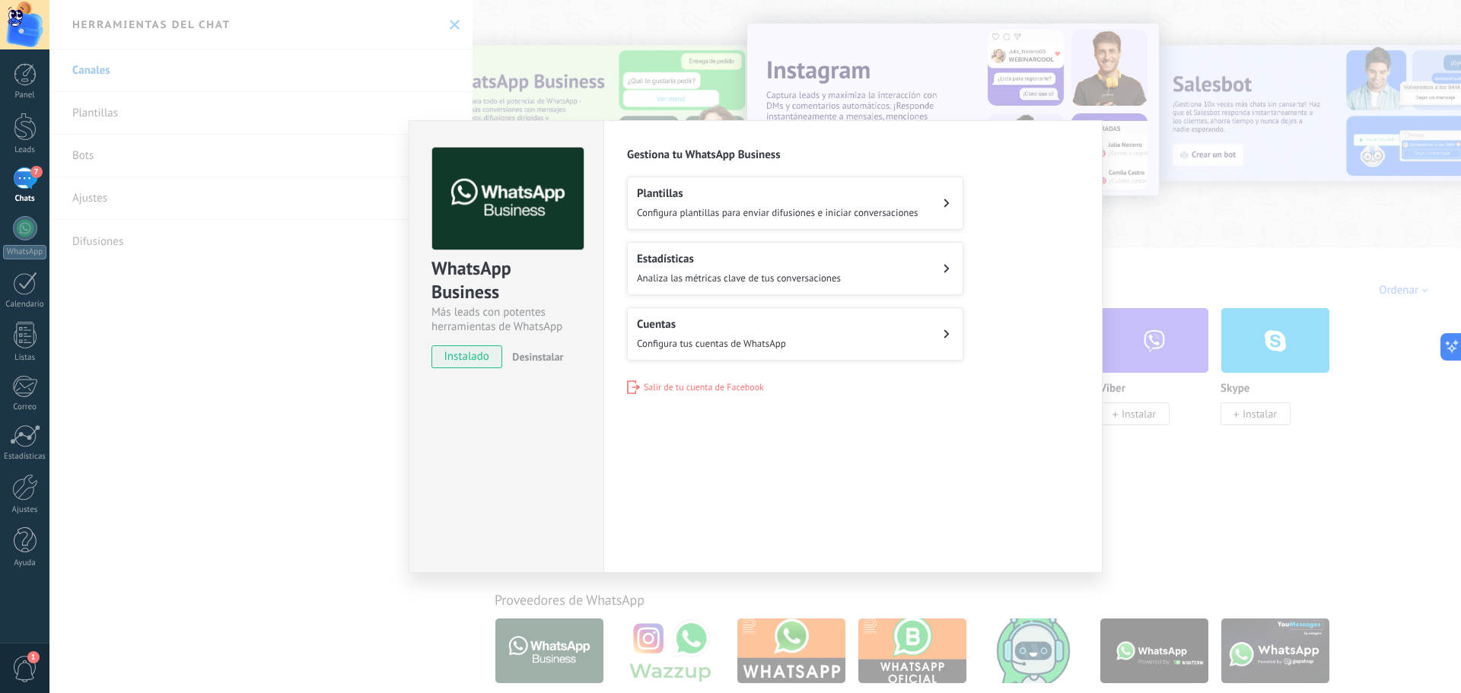
click at [687, 186] on button "Plantillas Configura plantillas para enviar difusiones e iniciar conversaciones" at bounding box center [795, 203] width 336 height 53
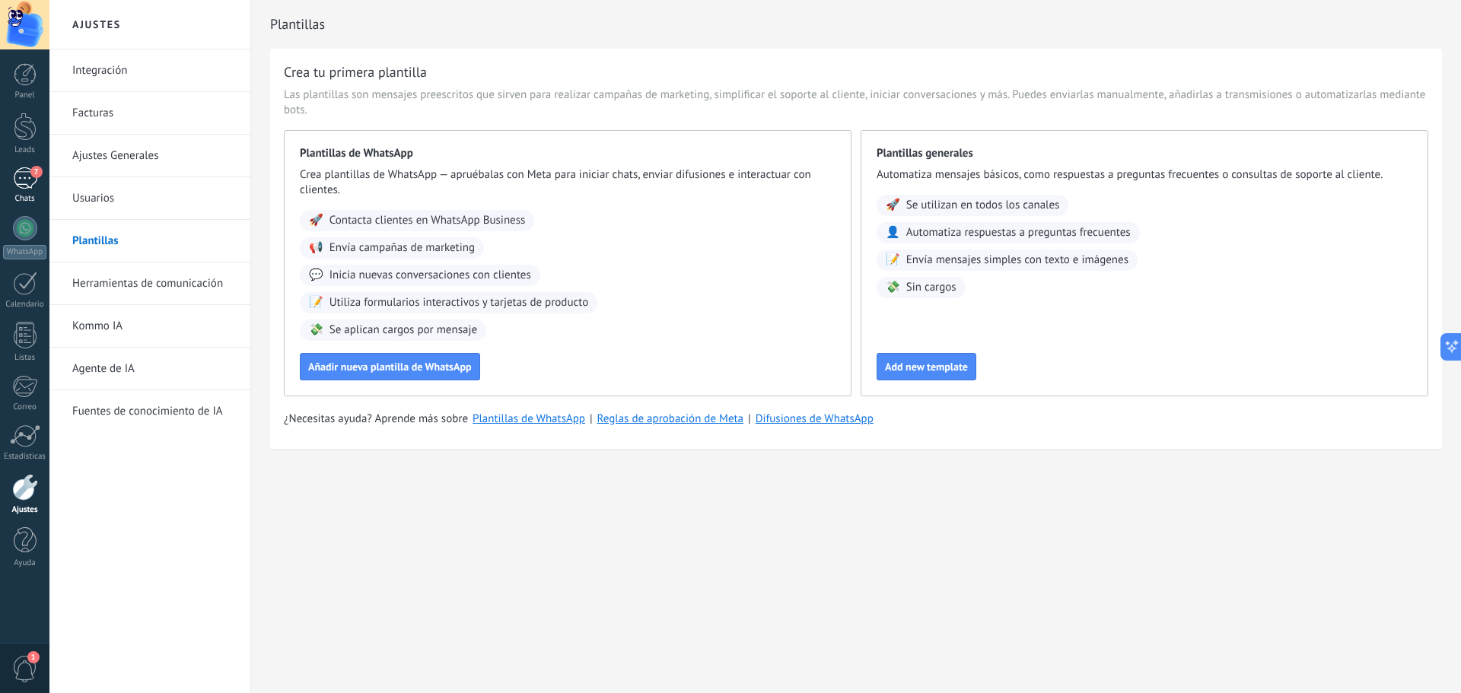
click at [28, 174] on div "7" at bounding box center [25, 178] width 24 height 22
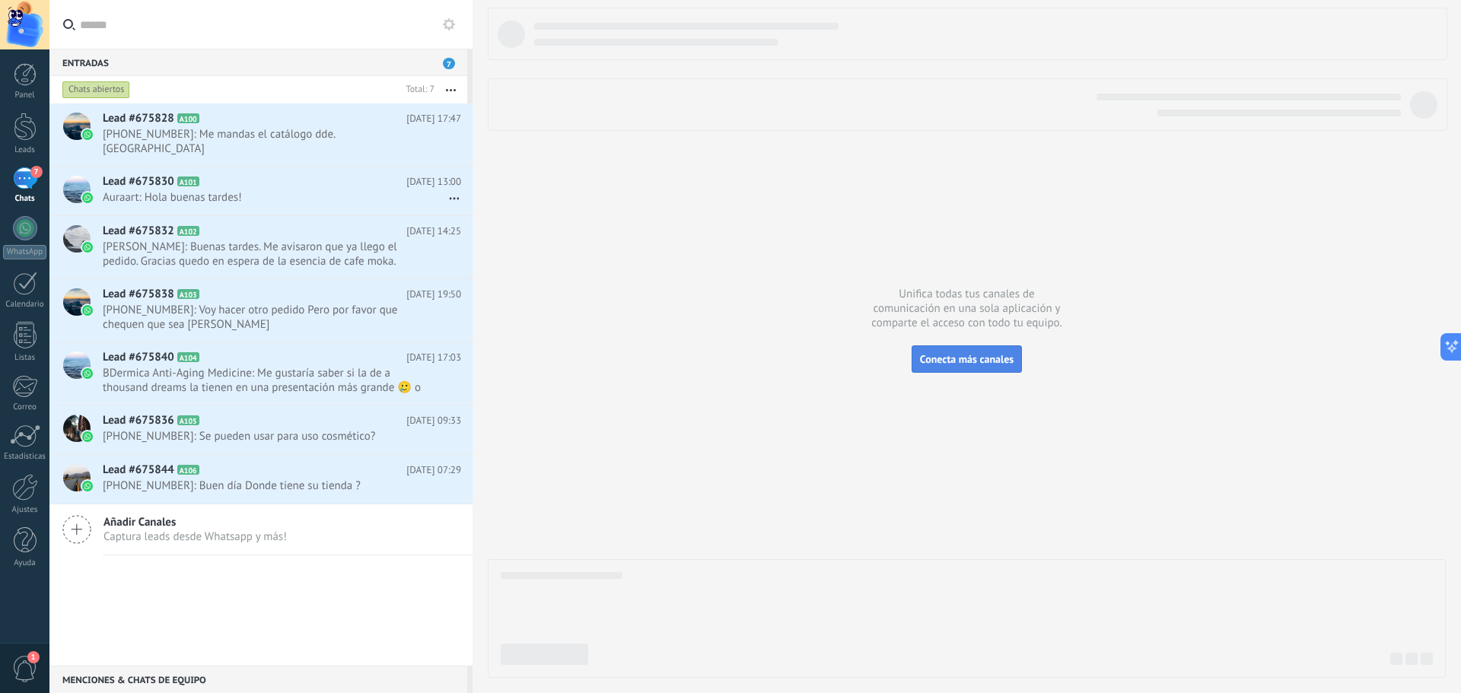
click at [925, 360] on span "Conecta más canales" at bounding box center [967, 359] width 94 height 14
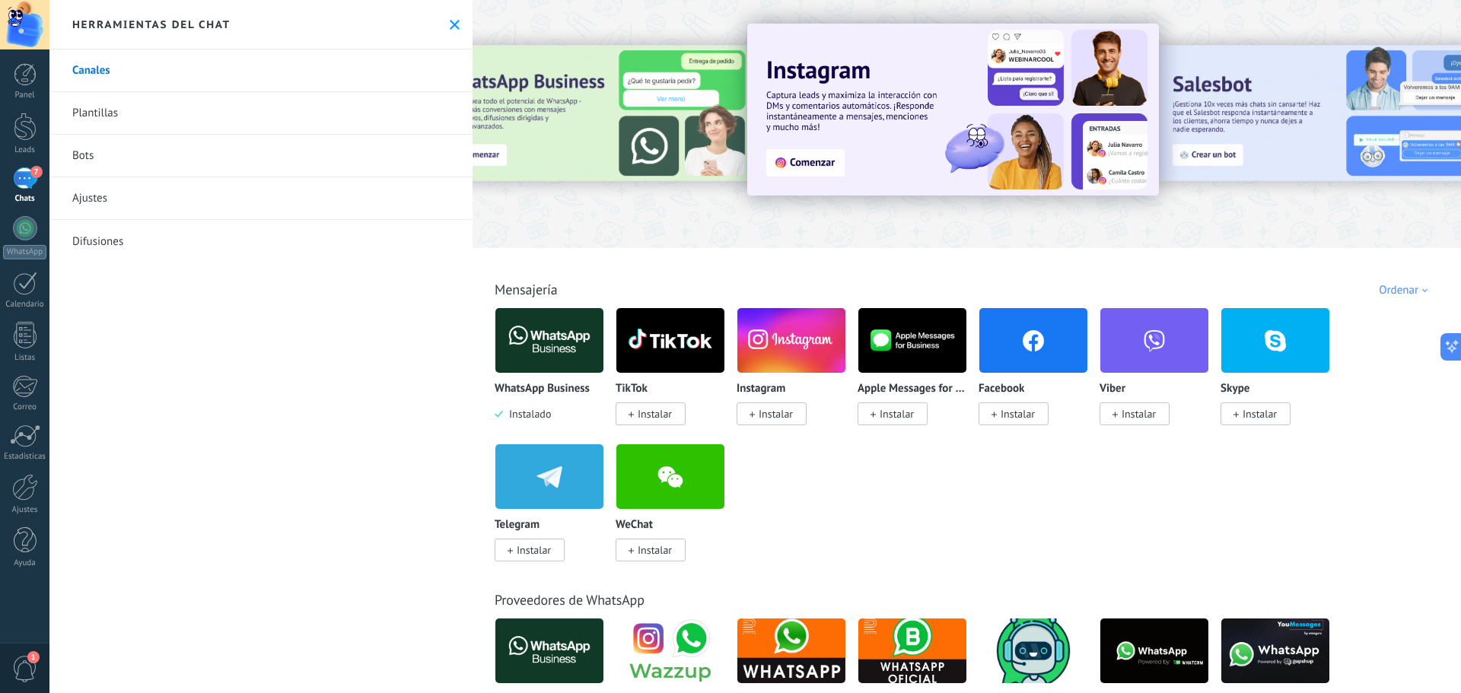
click at [651, 422] on span "Instalar" at bounding box center [651, 414] width 70 height 23
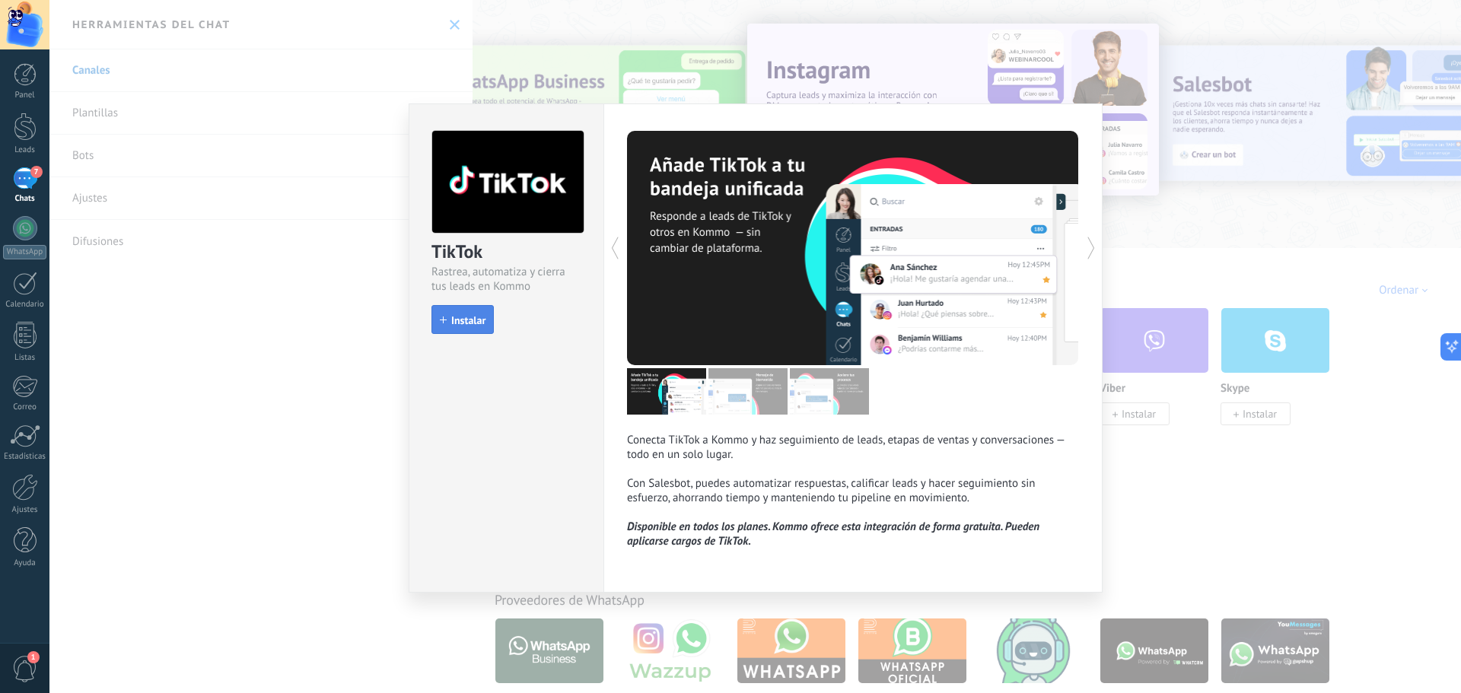
click at [471, 323] on span "Instalar" at bounding box center [468, 320] width 34 height 11
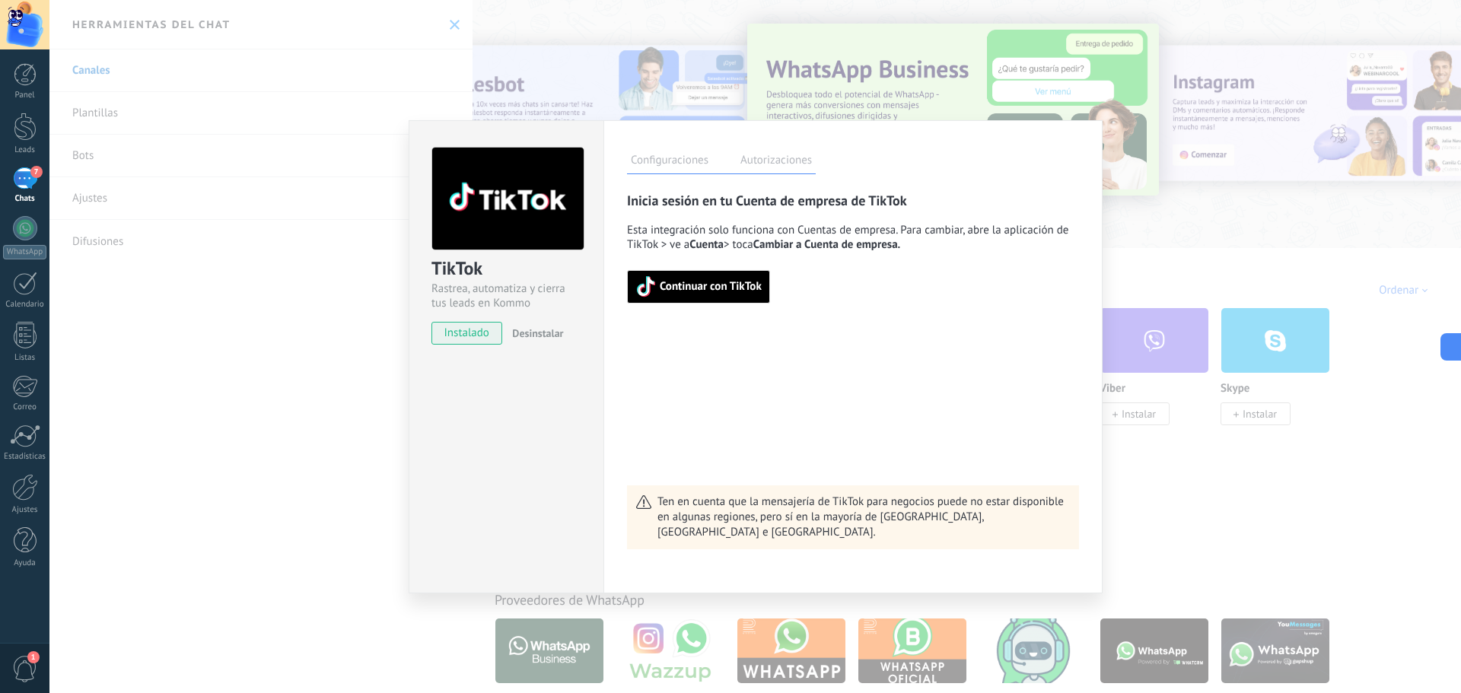
click at [316, 292] on div "TikTok Rastrea, automatiza y cierra tus leads en Kommo instalado Desinstalar Co…" at bounding box center [755, 346] width 1412 height 693
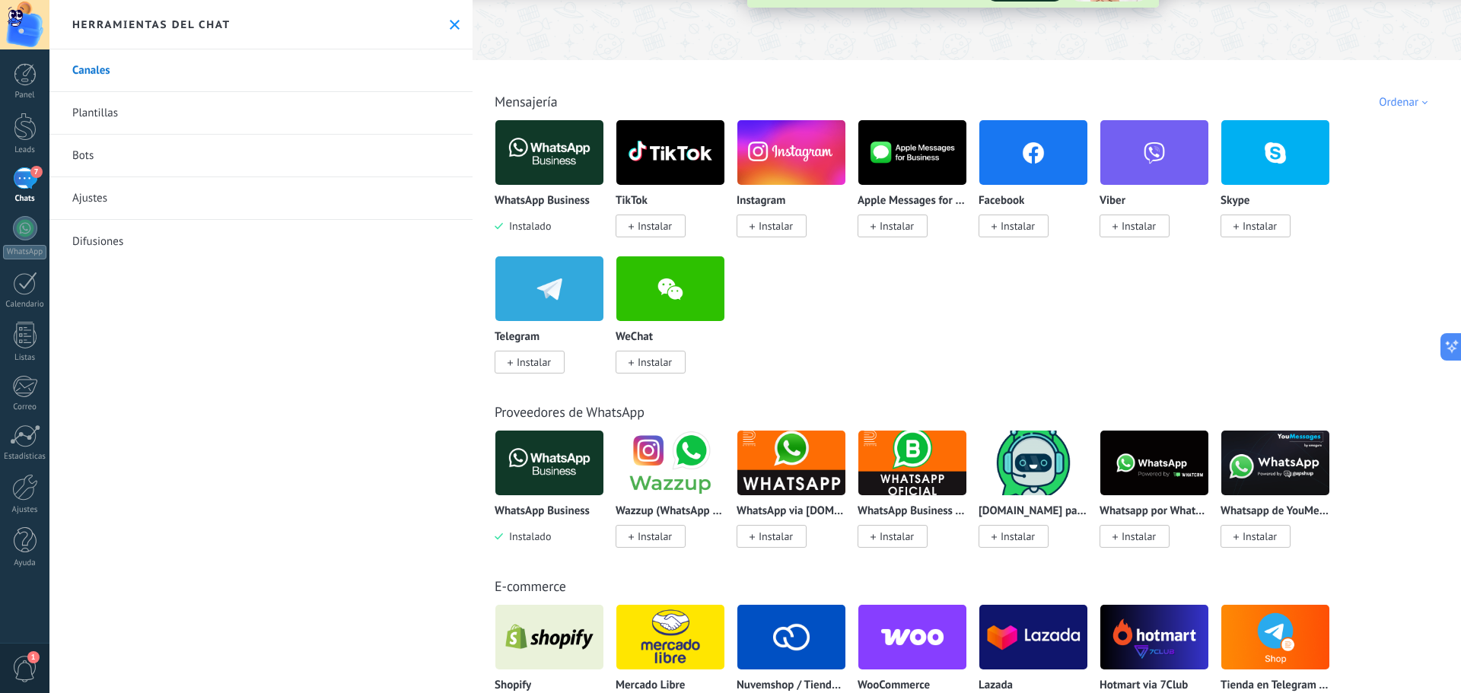
scroll to position [304, 0]
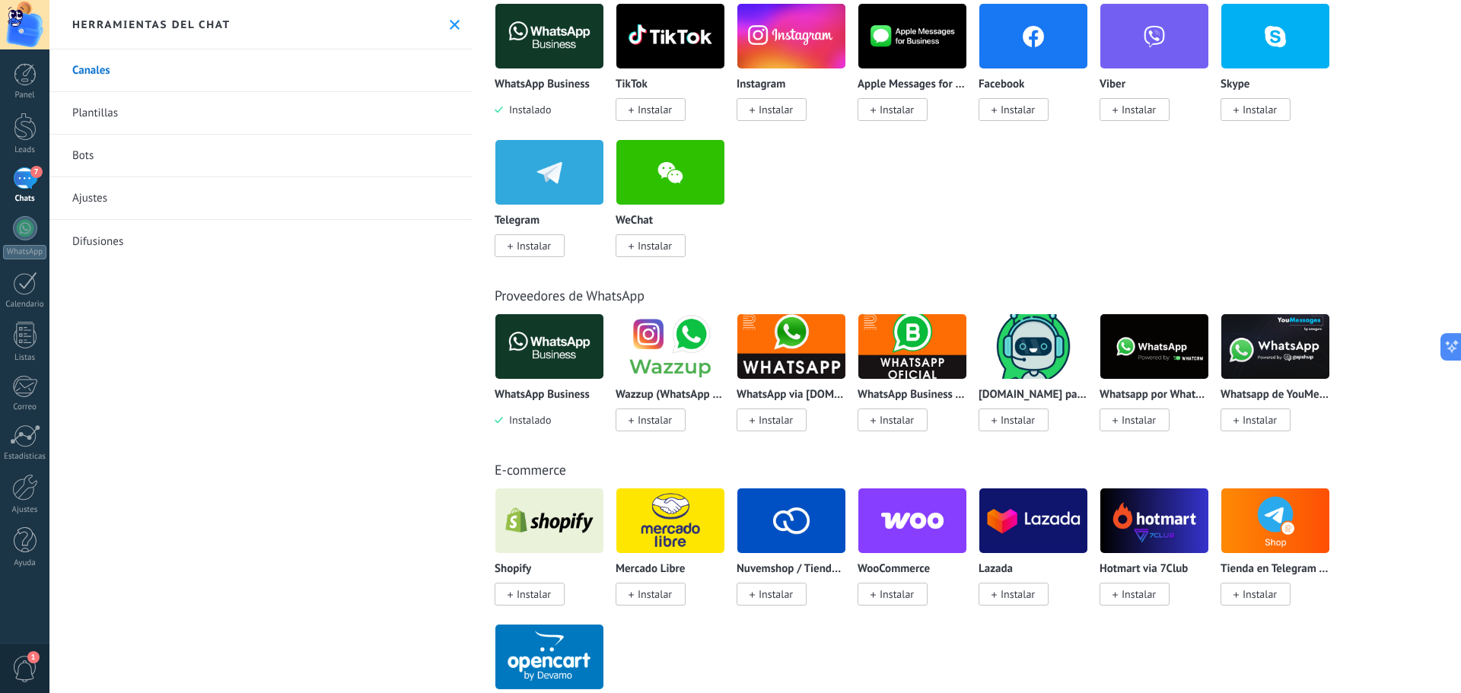
click at [890, 588] on span "Instalar" at bounding box center [897, 595] width 34 height 14
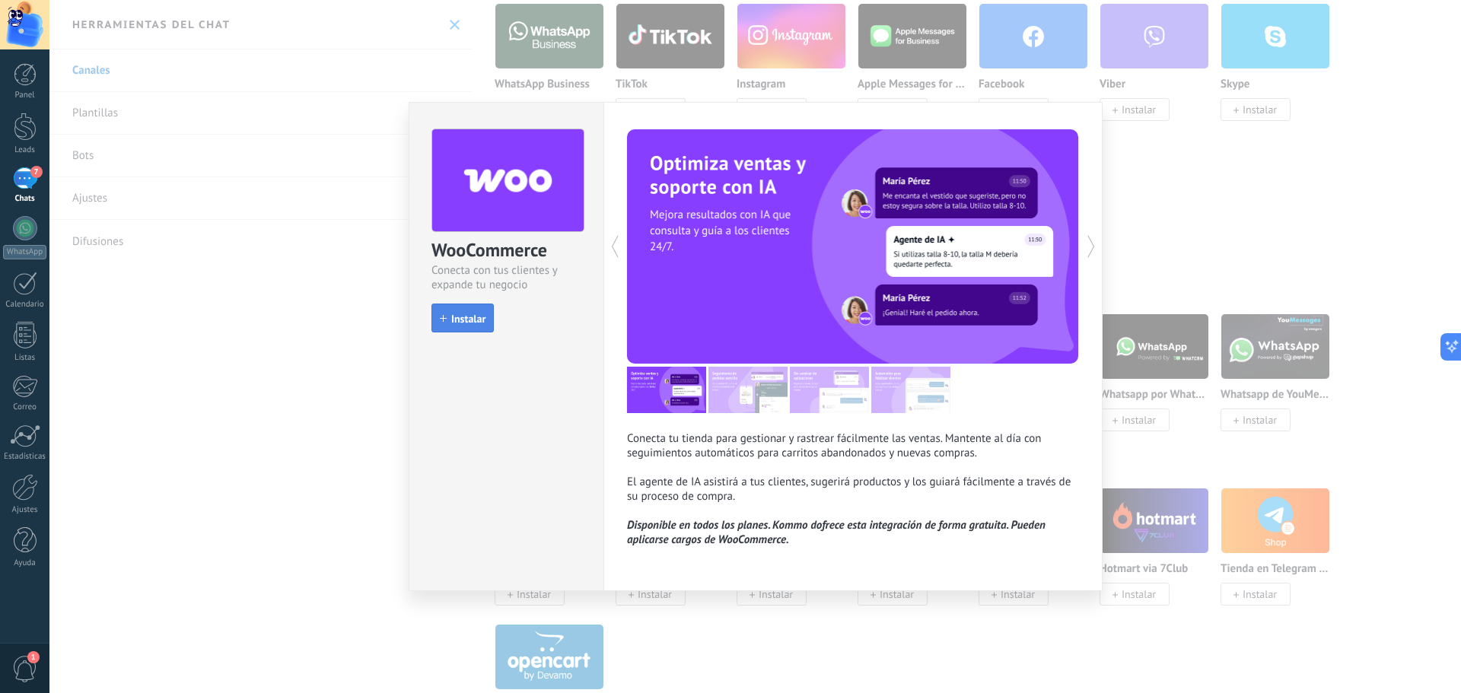
click at [467, 315] on span "Instalar" at bounding box center [468, 319] width 34 height 11
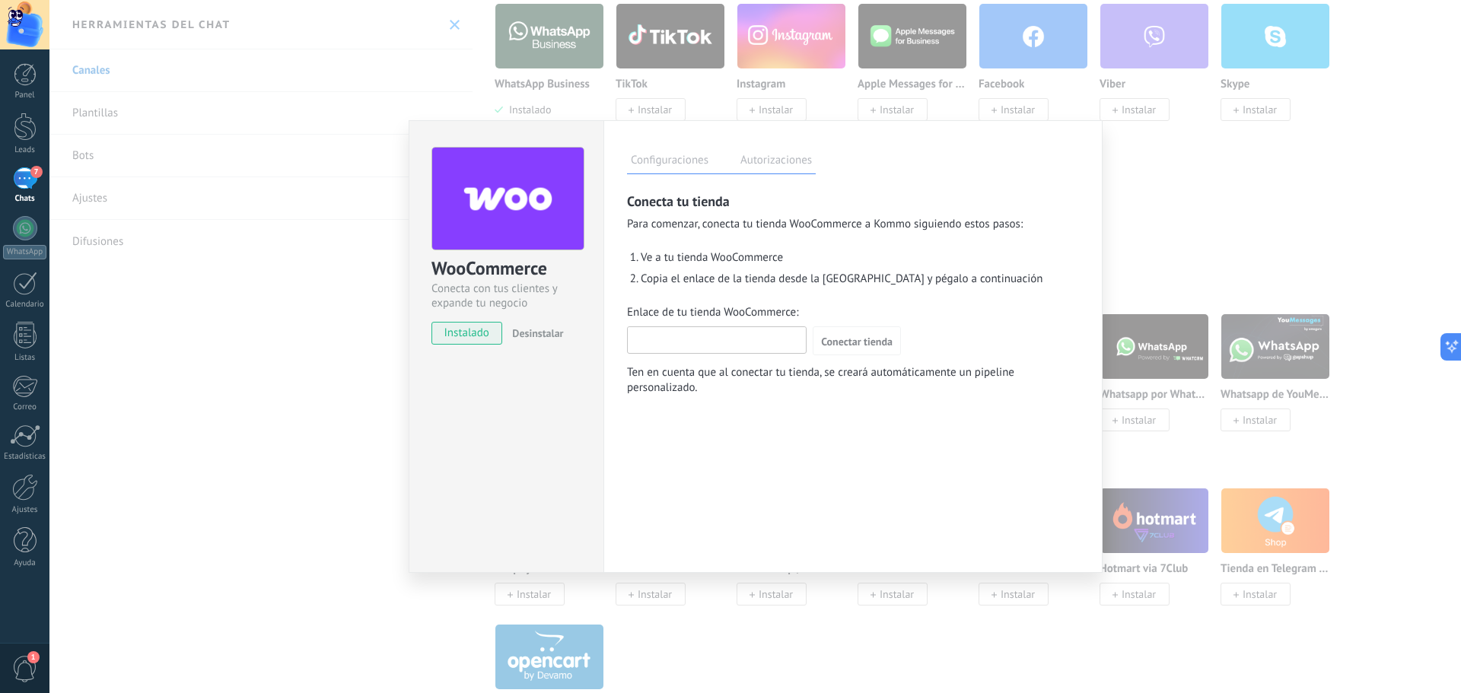
click at [690, 341] on input "Enlace de tu tienda WooCommerce:" at bounding box center [717, 339] width 178 height 24
type input "**********"
click at [845, 339] on span "Conectar tienda" at bounding box center [857, 341] width 72 height 11
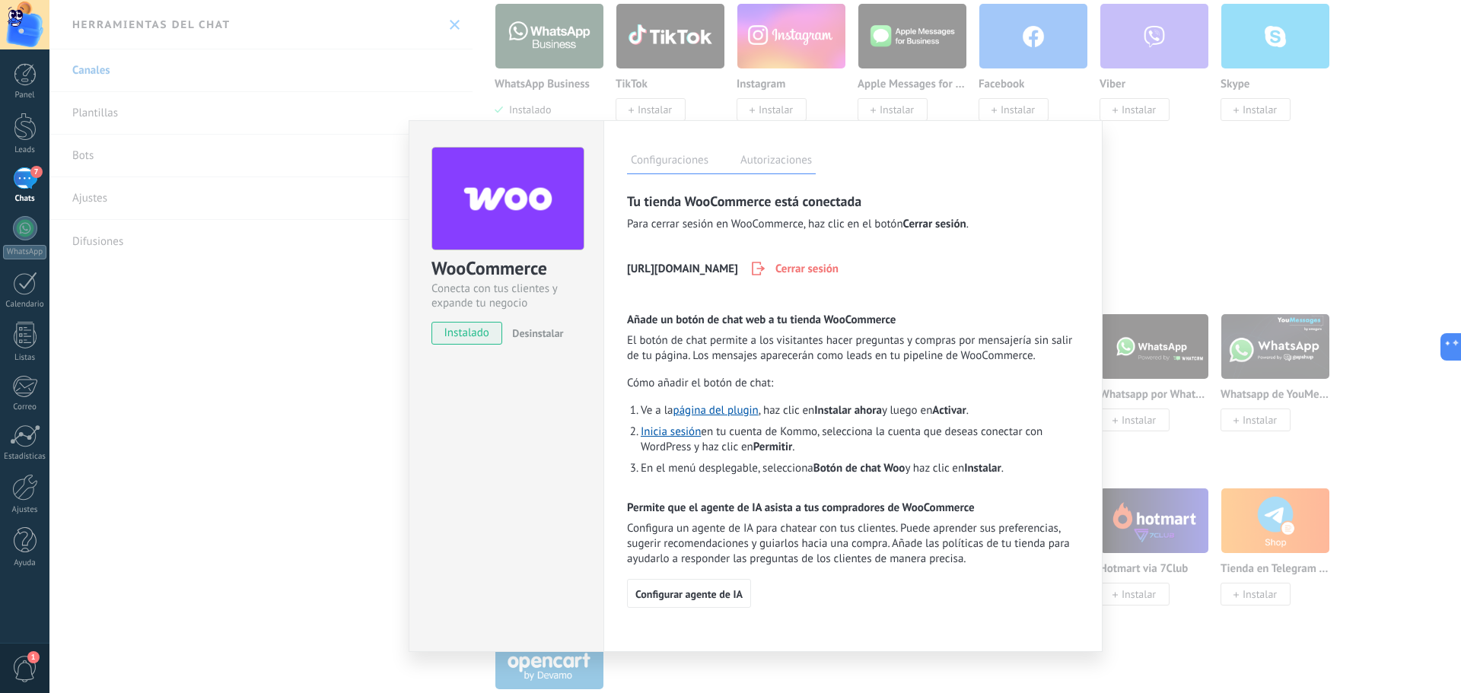
click at [1148, 201] on div "WooCommerce Conecta con tus clientes y expande tu negocio instalado Desinstalar…" at bounding box center [755, 346] width 1412 height 693
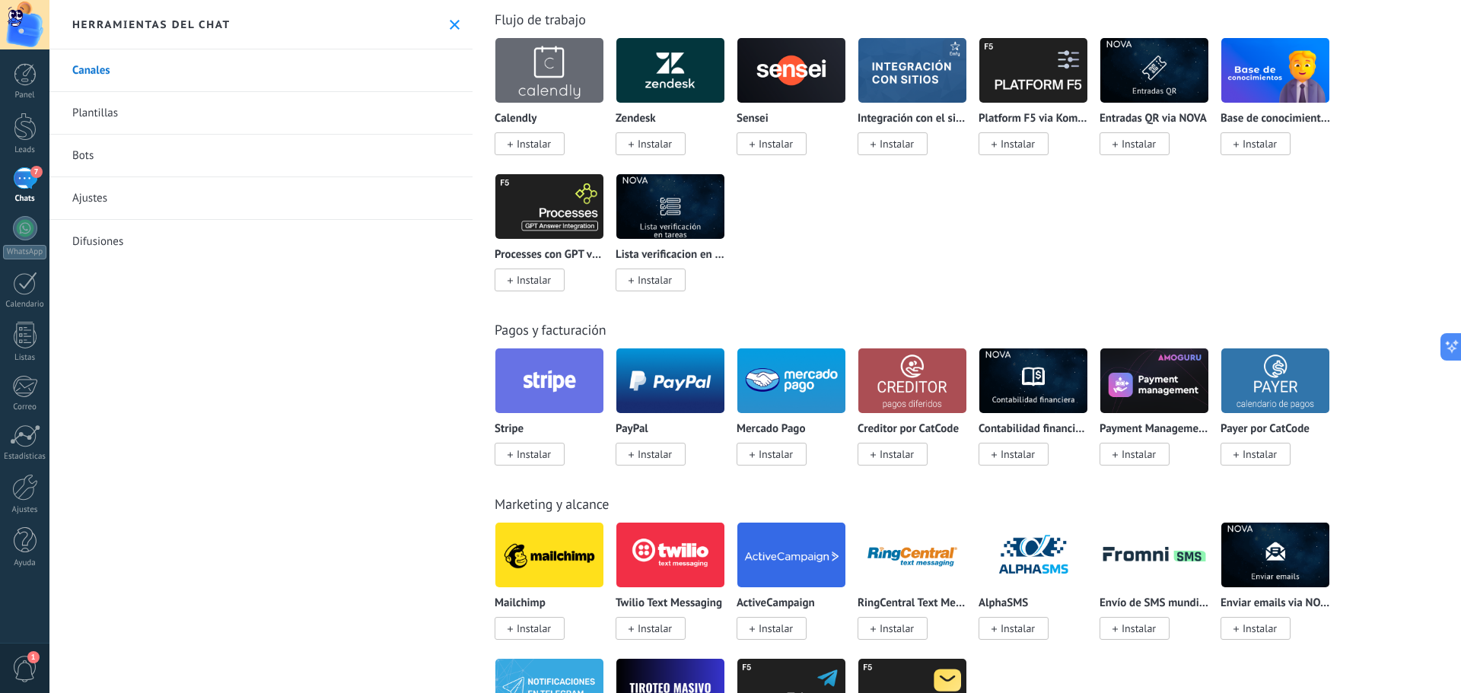
scroll to position [1979, 0]
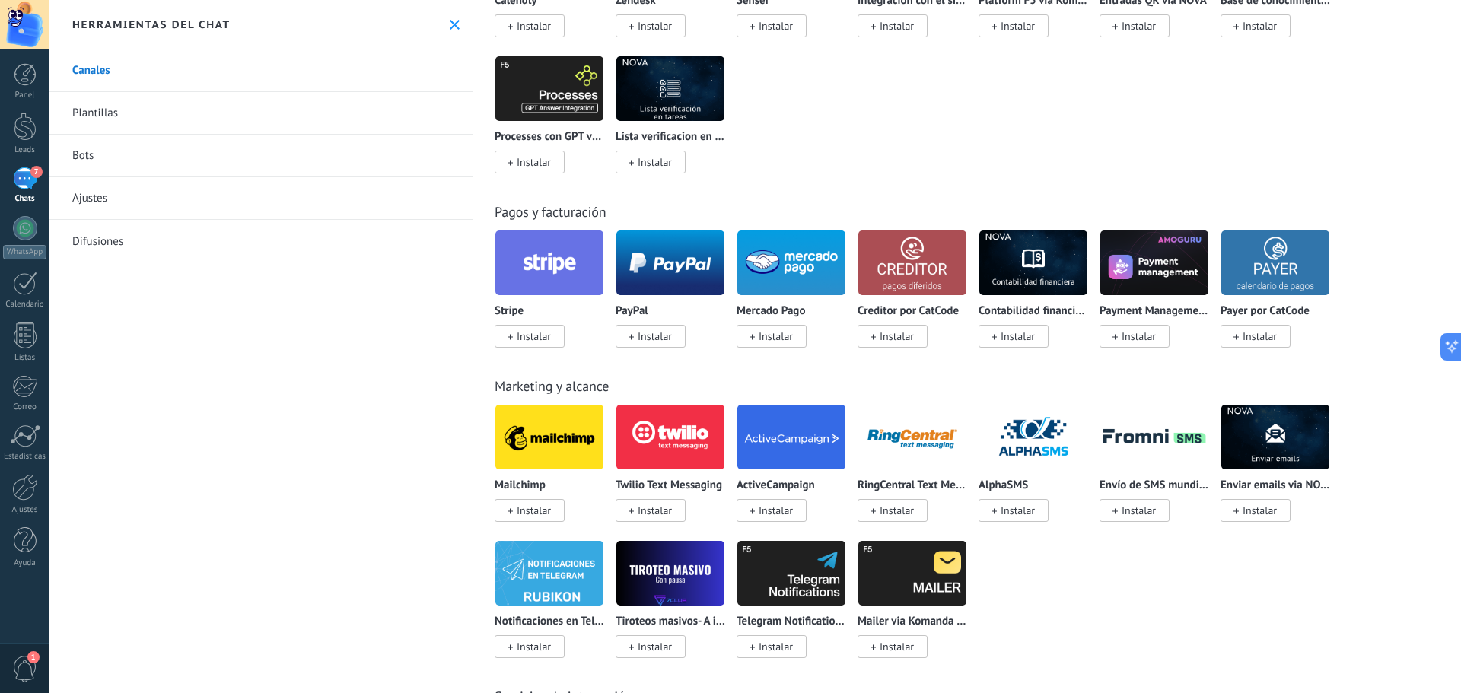
click at [544, 259] on img at bounding box center [549, 263] width 108 height 74
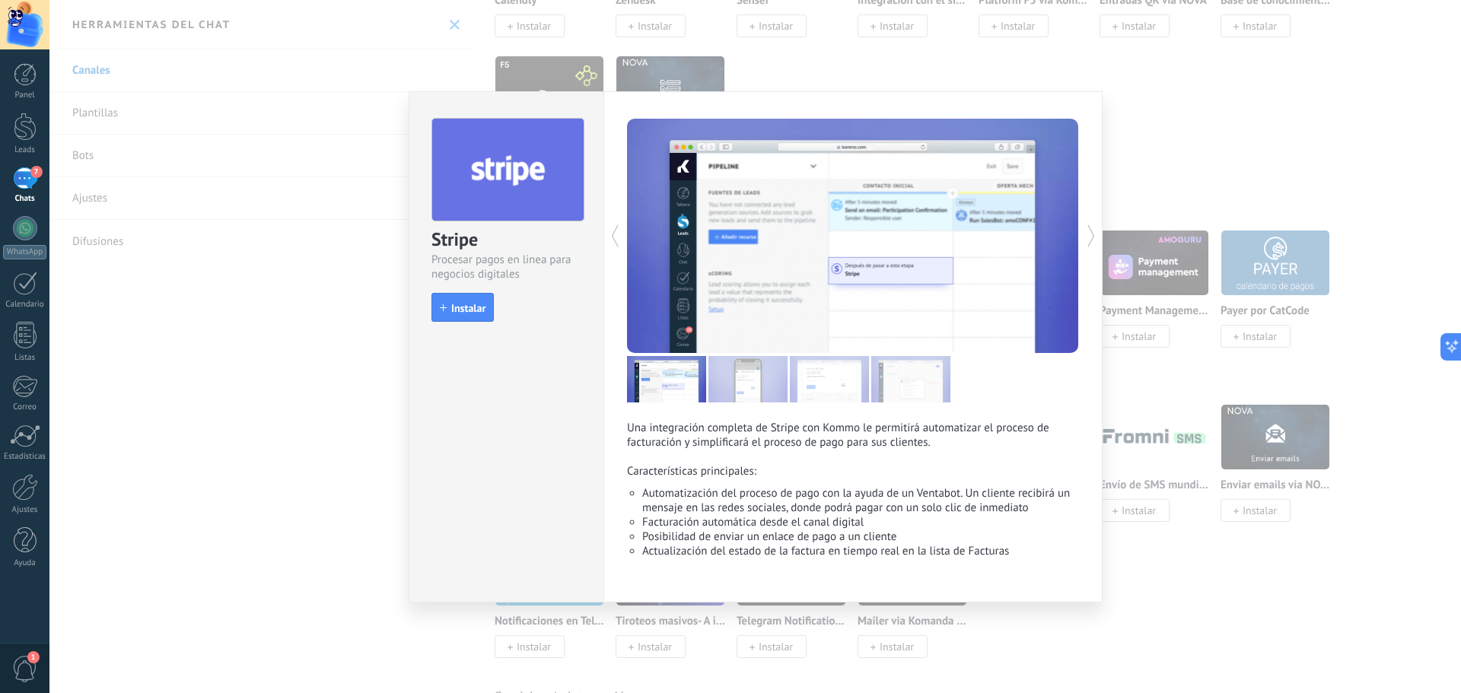
click at [346, 367] on div "Stripe Procesar pagos en linea para negocios digitales install Instalar Una int…" at bounding box center [755, 346] width 1412 height 693
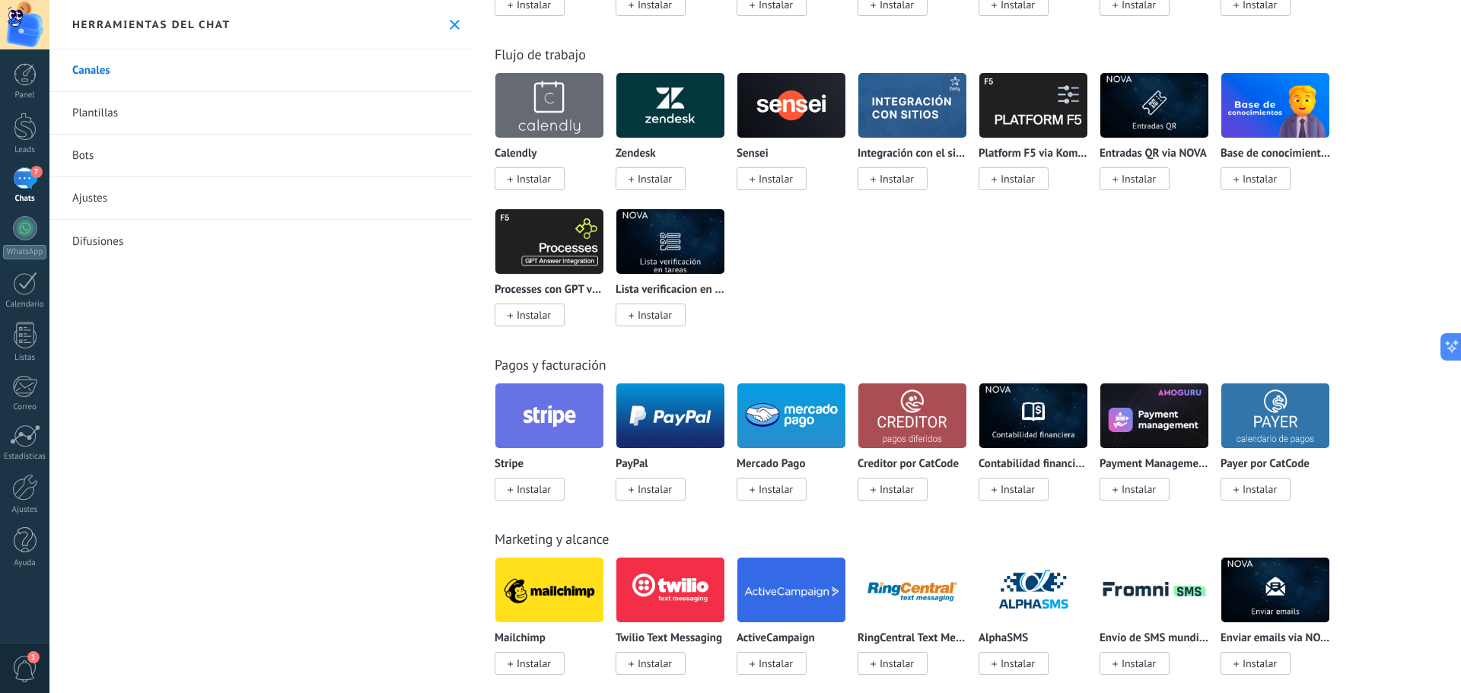
scroll to position [1826, 0]
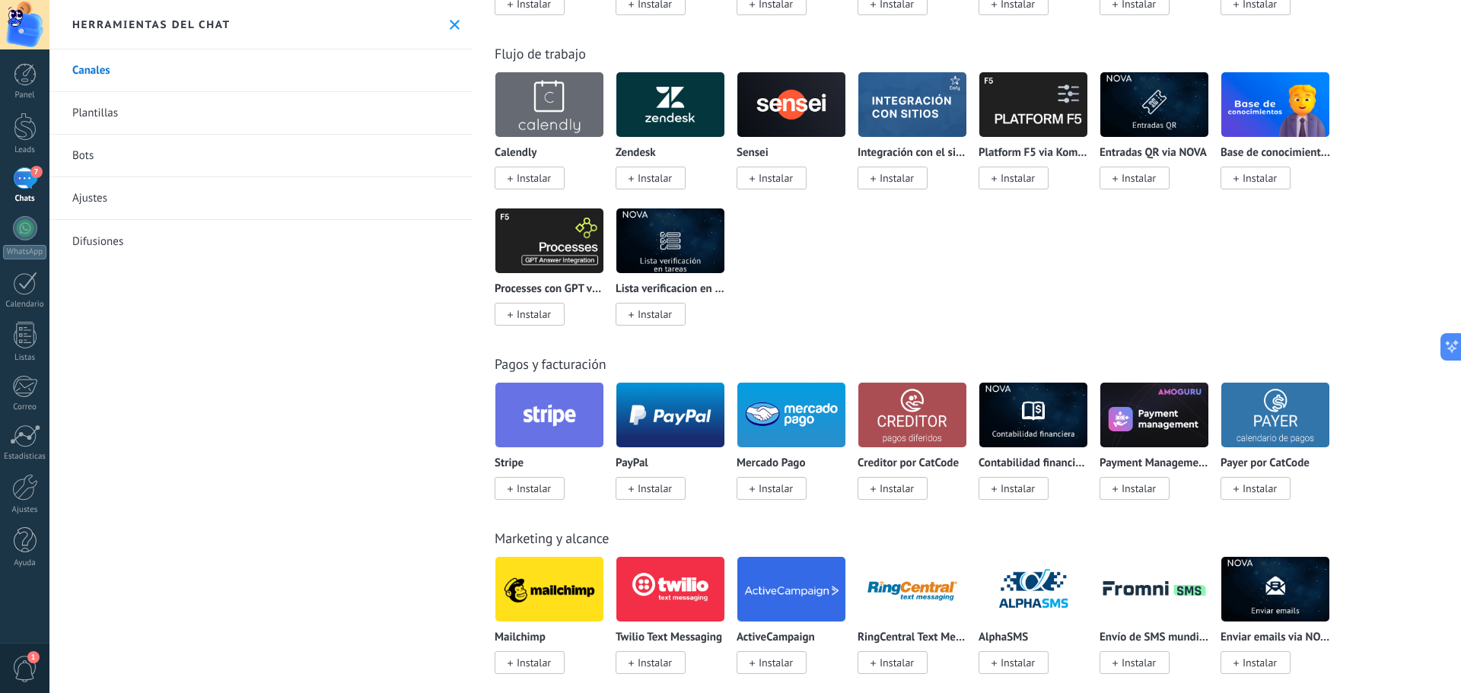
click at [794, 400] on img at bounding box center [791, 415] width 108 height 74
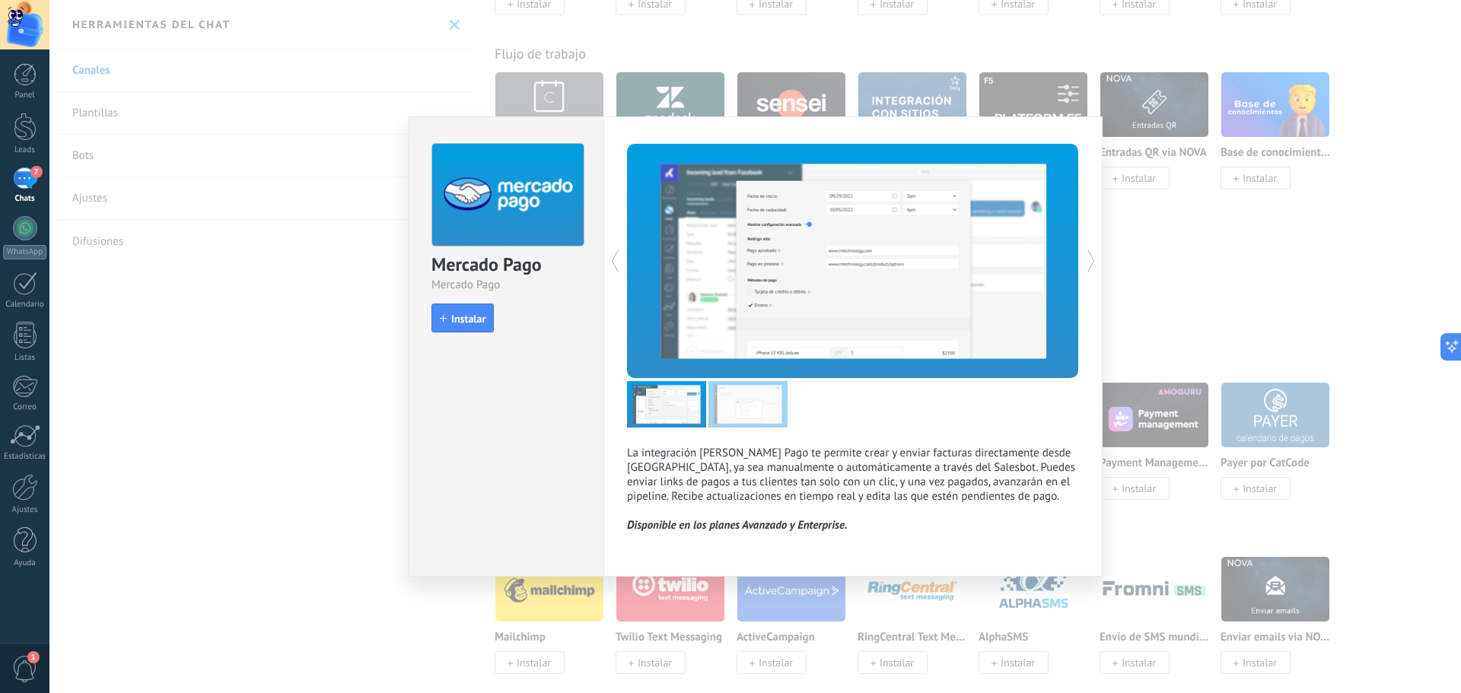
click at [292, 374] on div "Mercado Pago Mercado Pago install Instalar La integración [PERSON_NAME] Pago te…" at bounding box center [755, 346] width 1412 height 693
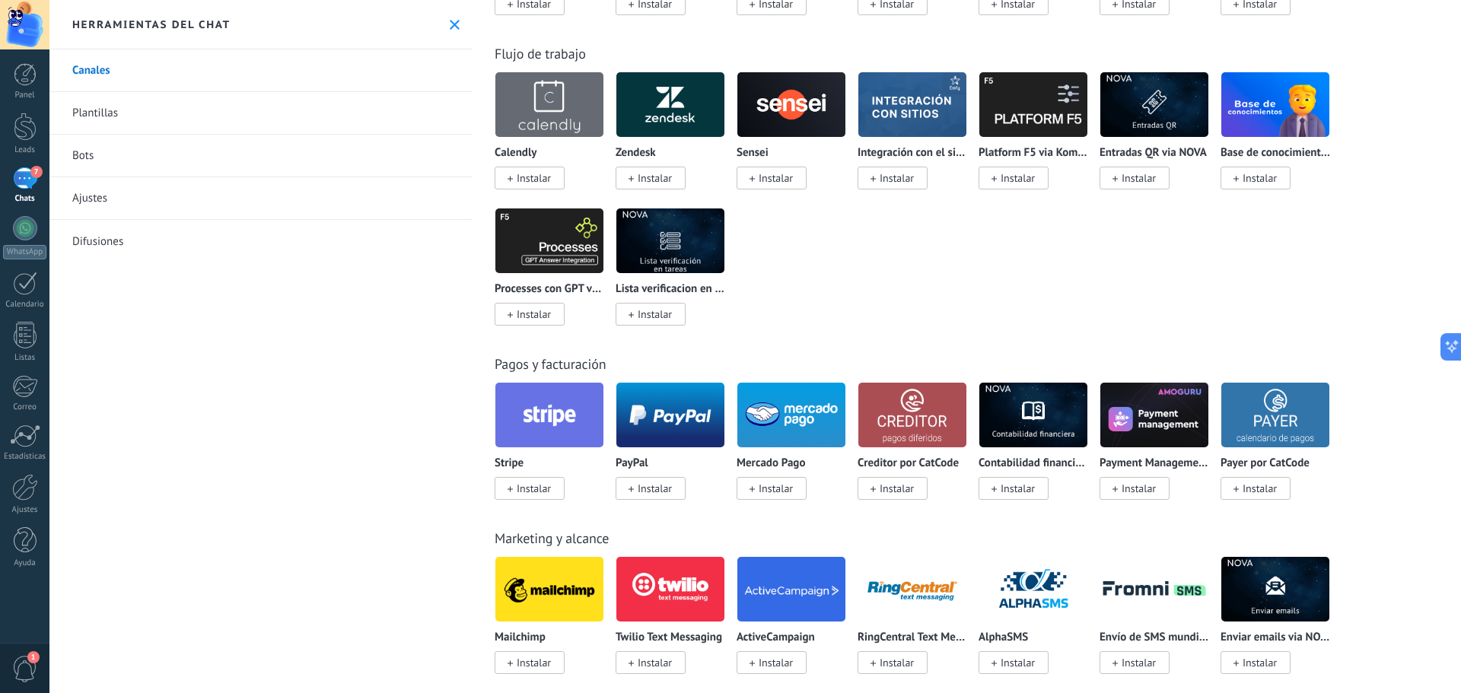
click at [24, 654] on div "1" at bounding box center [24, 668] width 49 height 50
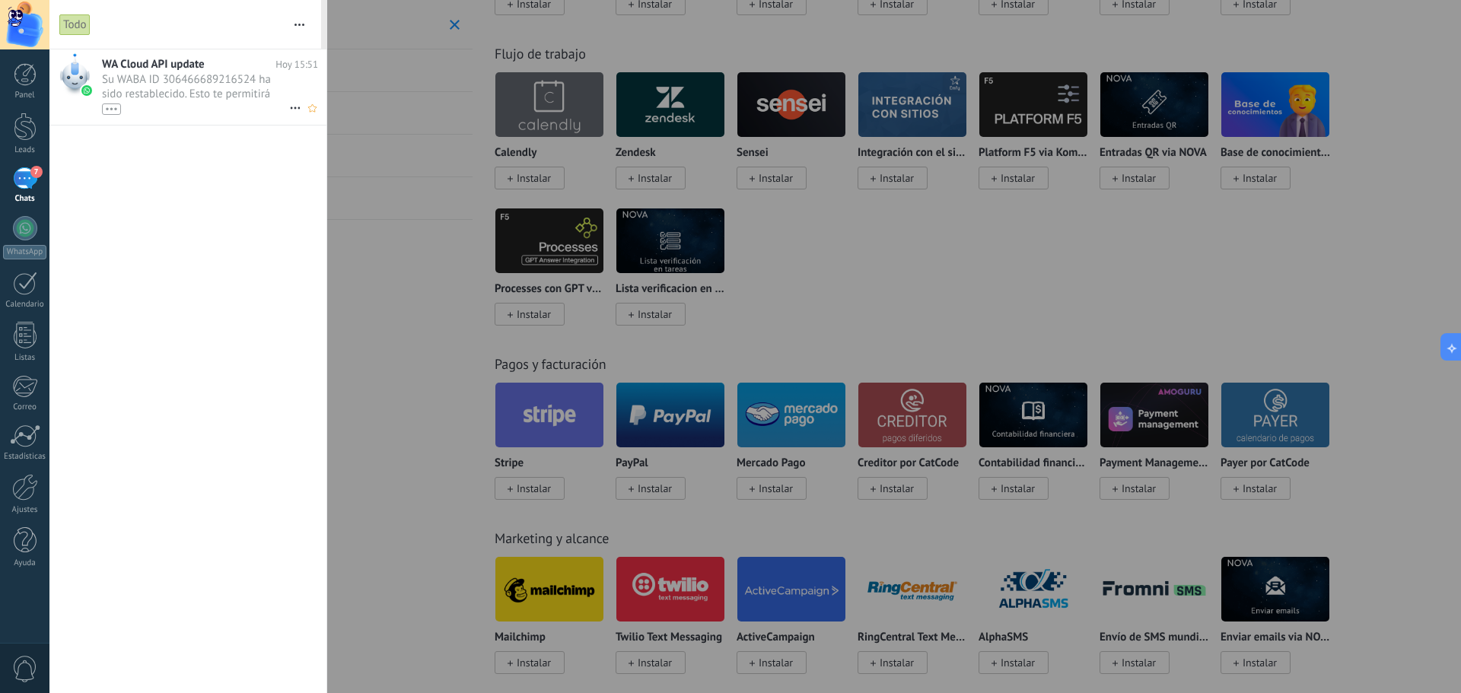
click at [186, 99] on span "Su WABA ID 306466689216524 ha sido restablecido. Esto te permitirá continuar en…" at bounding box center [195, 93] width 187 height 43
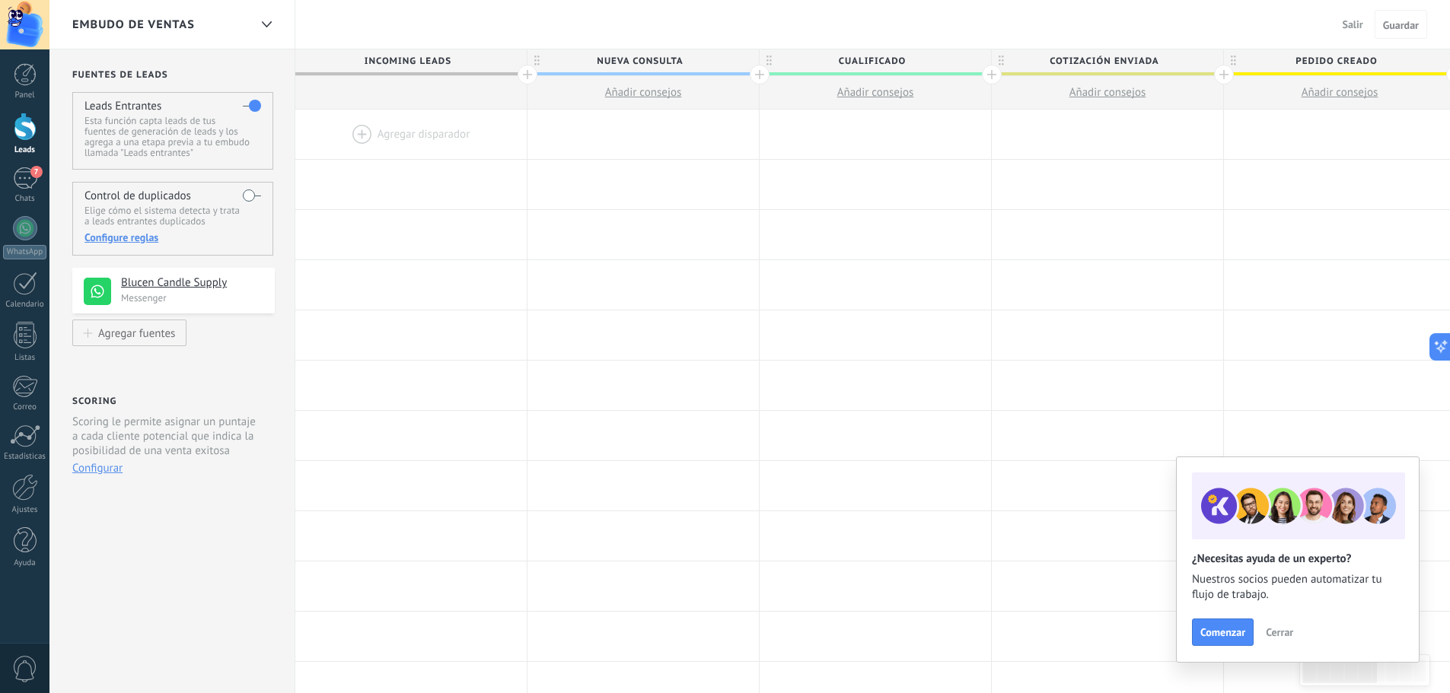
click at [151, 236] on div "Configure reglas" at bounding box center [172, 238] width 176 height 14
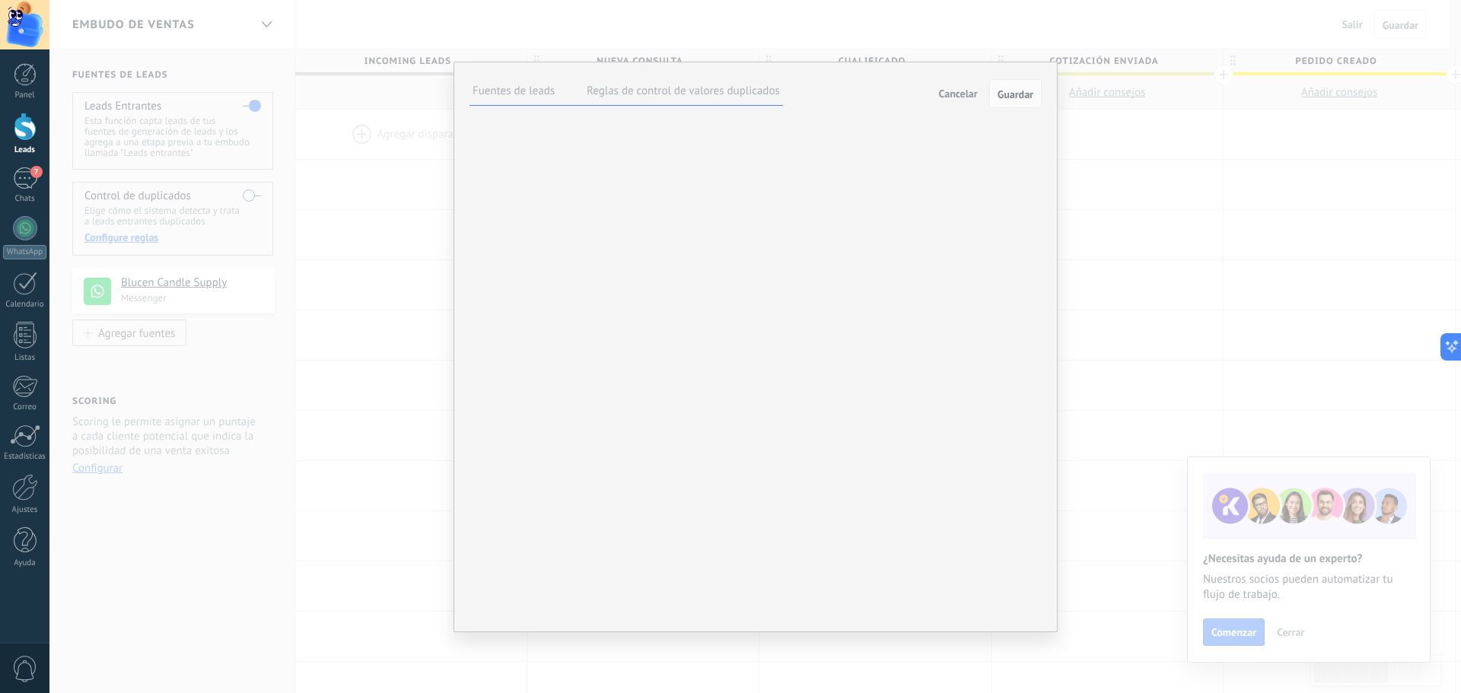
click at [706, 86] on label "Reglas de control de valores duplicados" at bounding box center [683, 91] width 193 height 14
click at [965, 86] on button "Cancelar" at bounding box center [958, 93] width 51 height 23
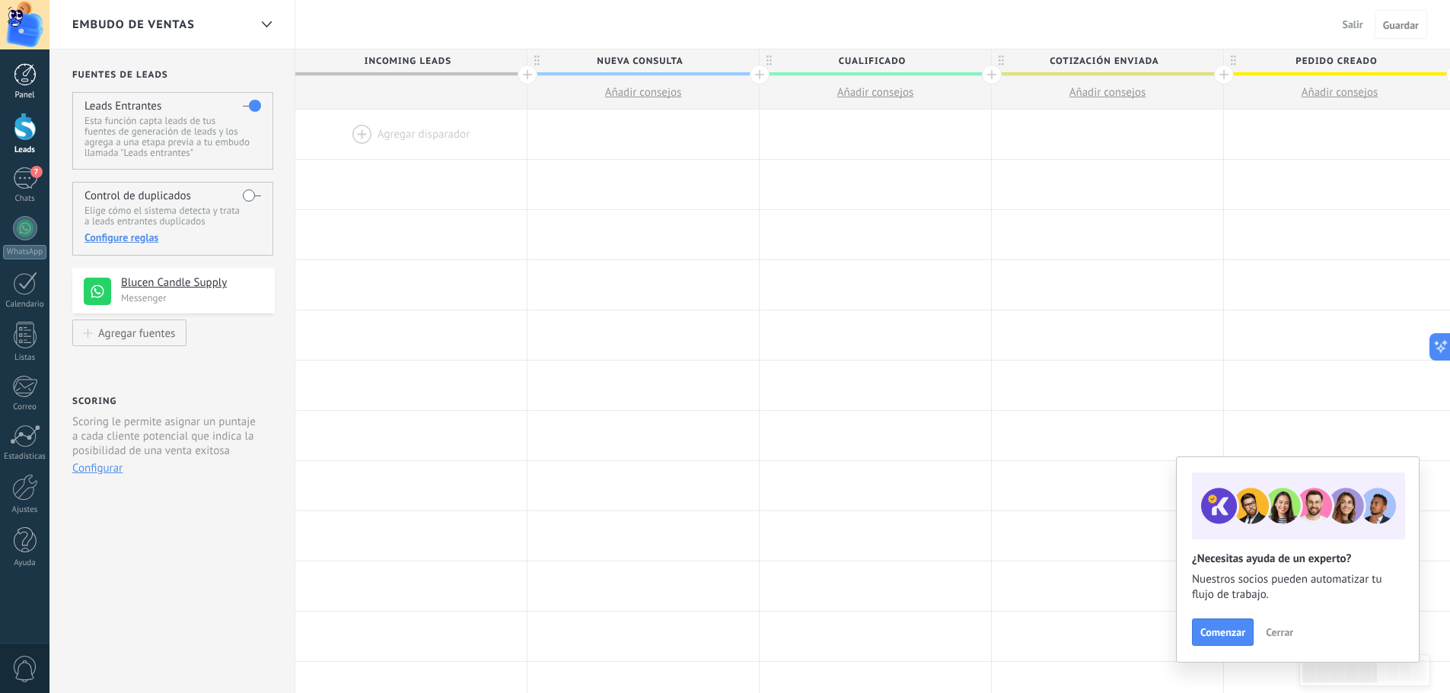
click at [18, 78] on div at bounding box center [25, 74] width 23 height 23
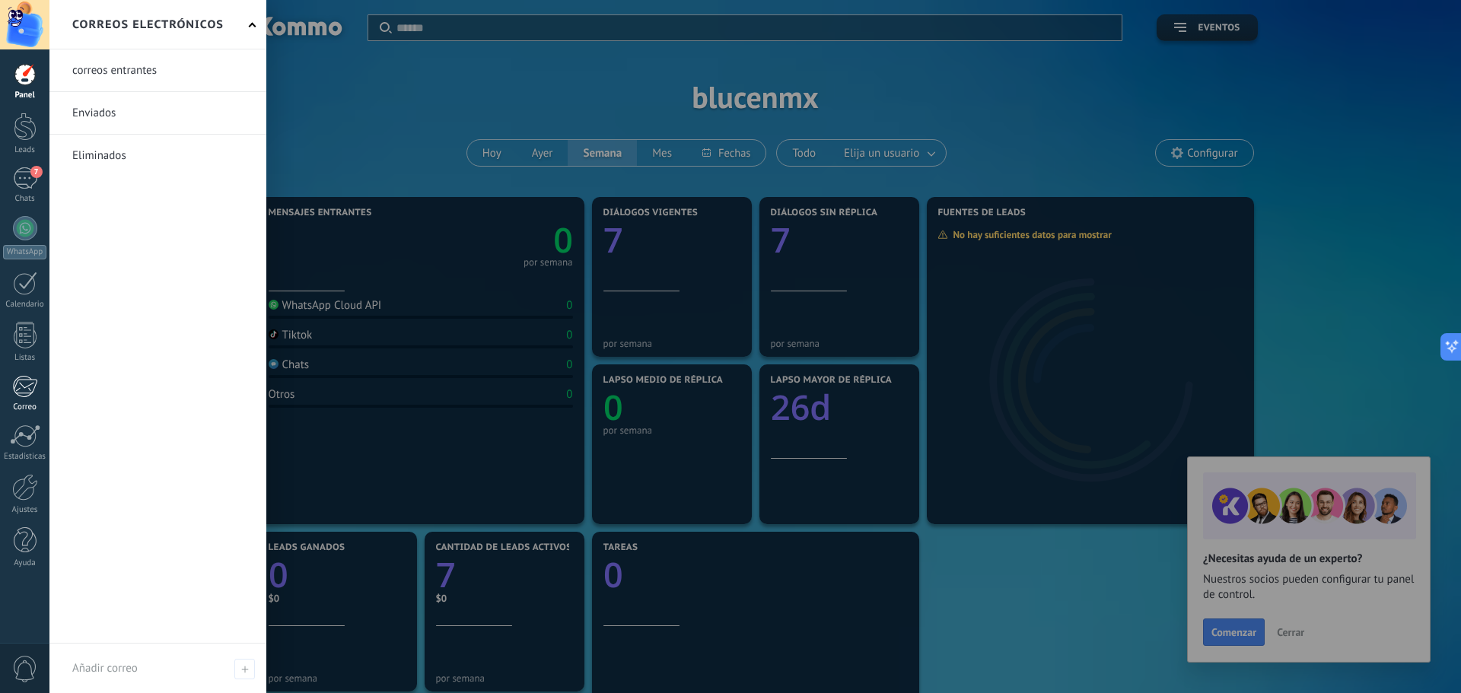
click at [26, 395] on div at bounding box center [24, 386] width 25 height 23
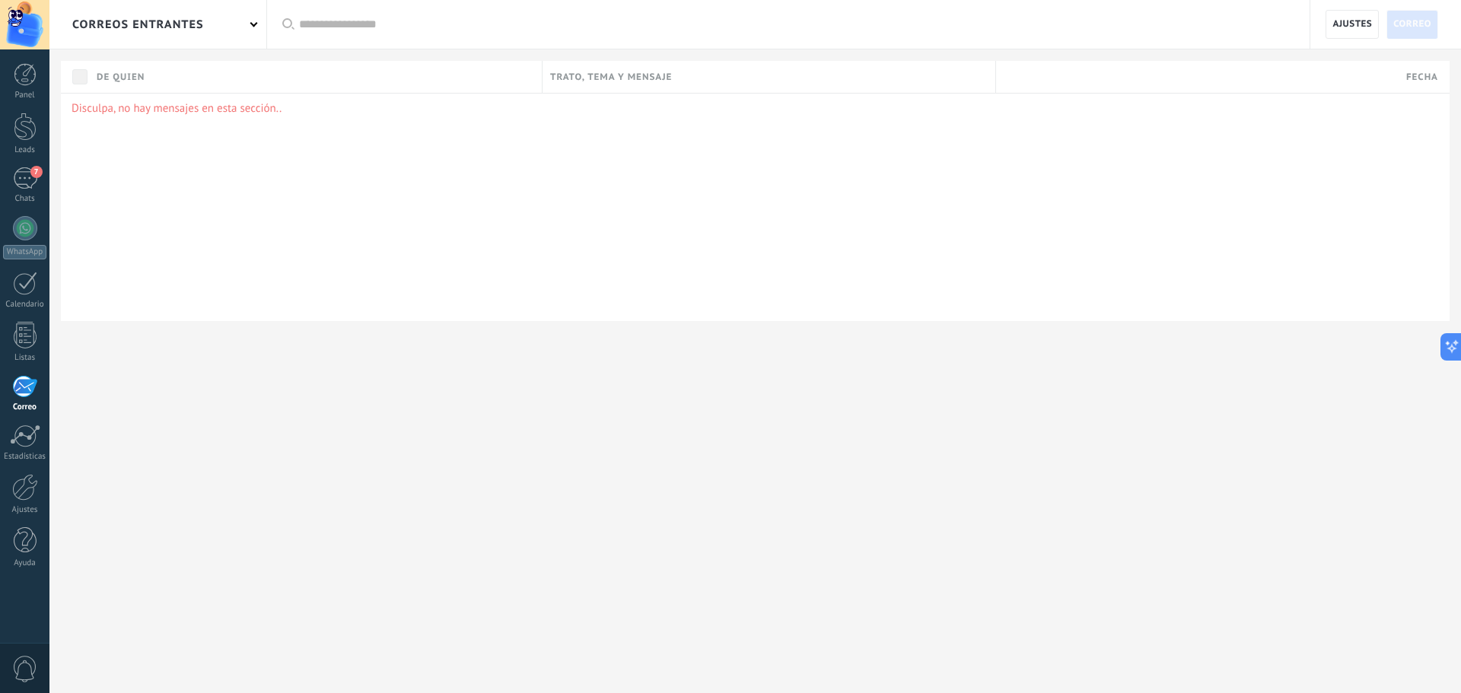
click at [220, 27] on div "correos entrantes" at bounding box center [157, 24] width 217 height 49
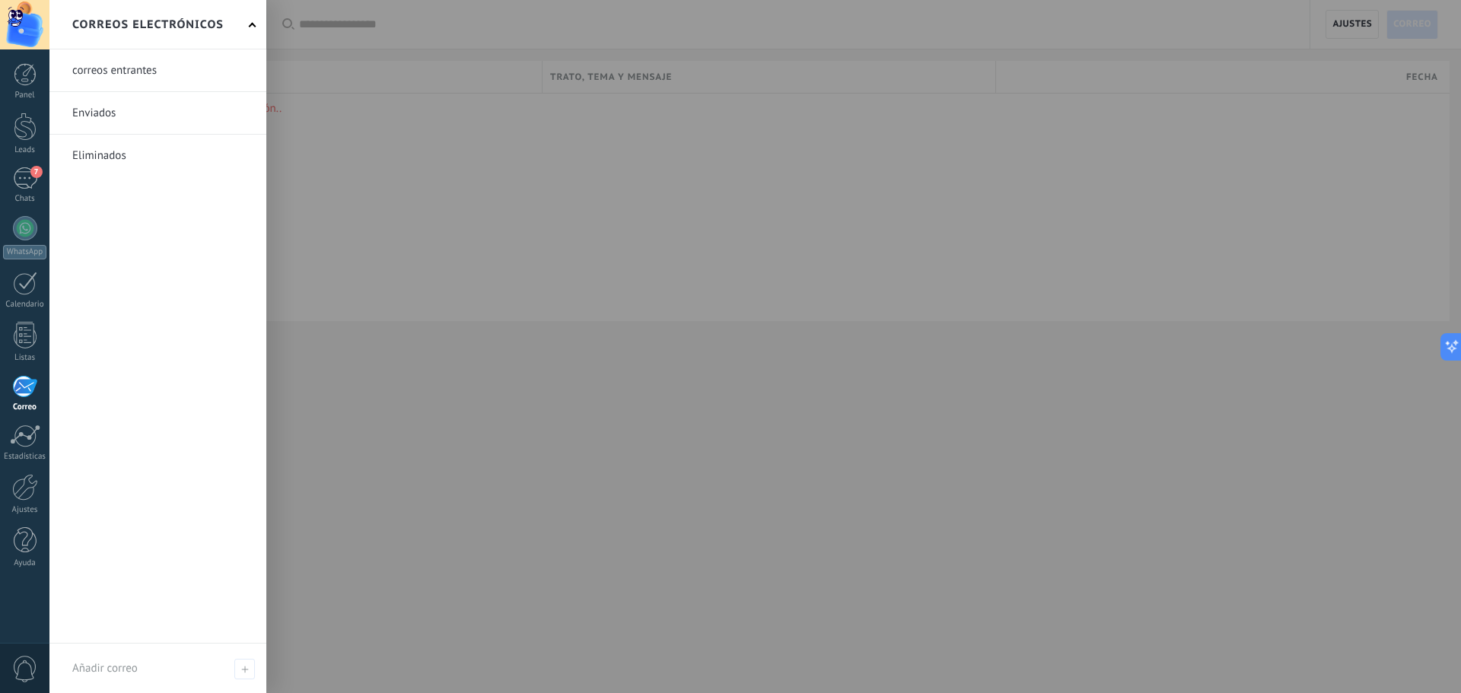
click at [132, 71] on link at bounding box center [157, 70] width 217 height 42
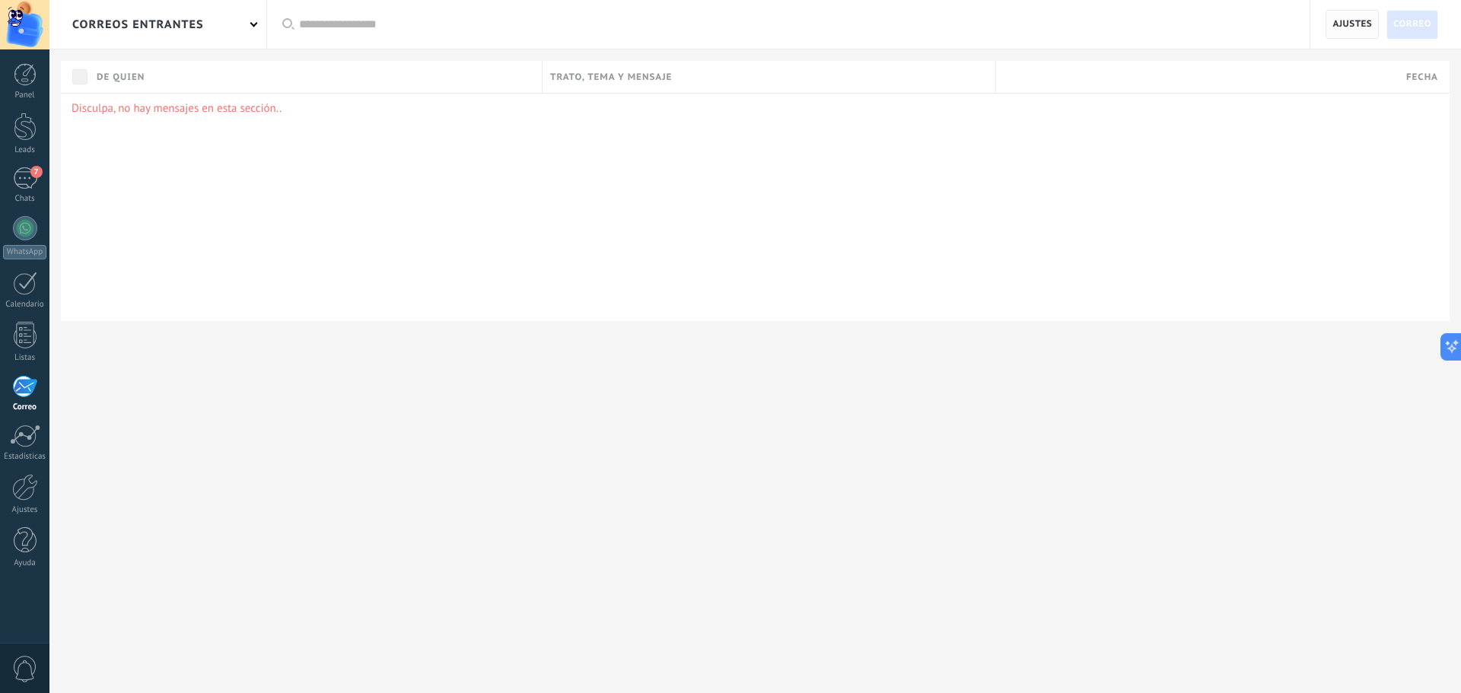
click at [1334, 29] on span "Ajustes" at bounding box center [1353, 24] width 40 height 27
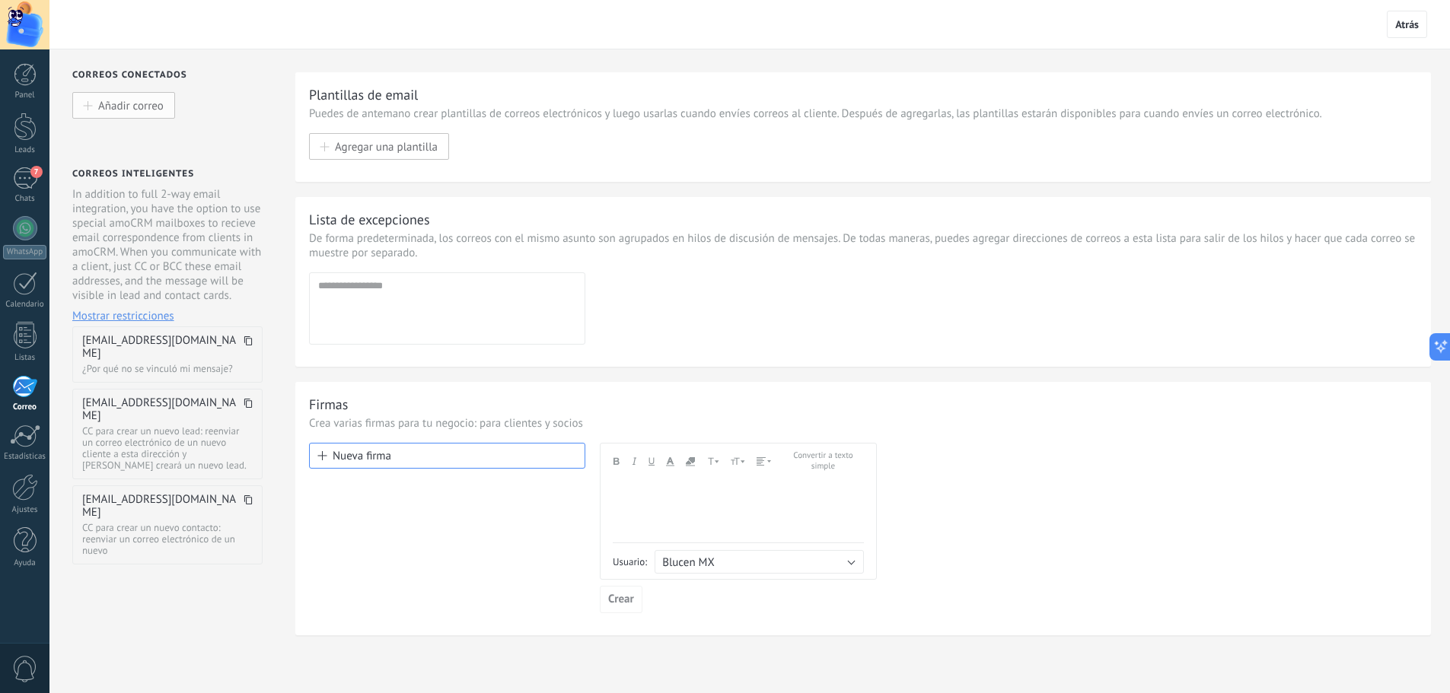
click at [136, 105] on span "Añadir correo" at bounding box center [130, 105] width 65 height 13
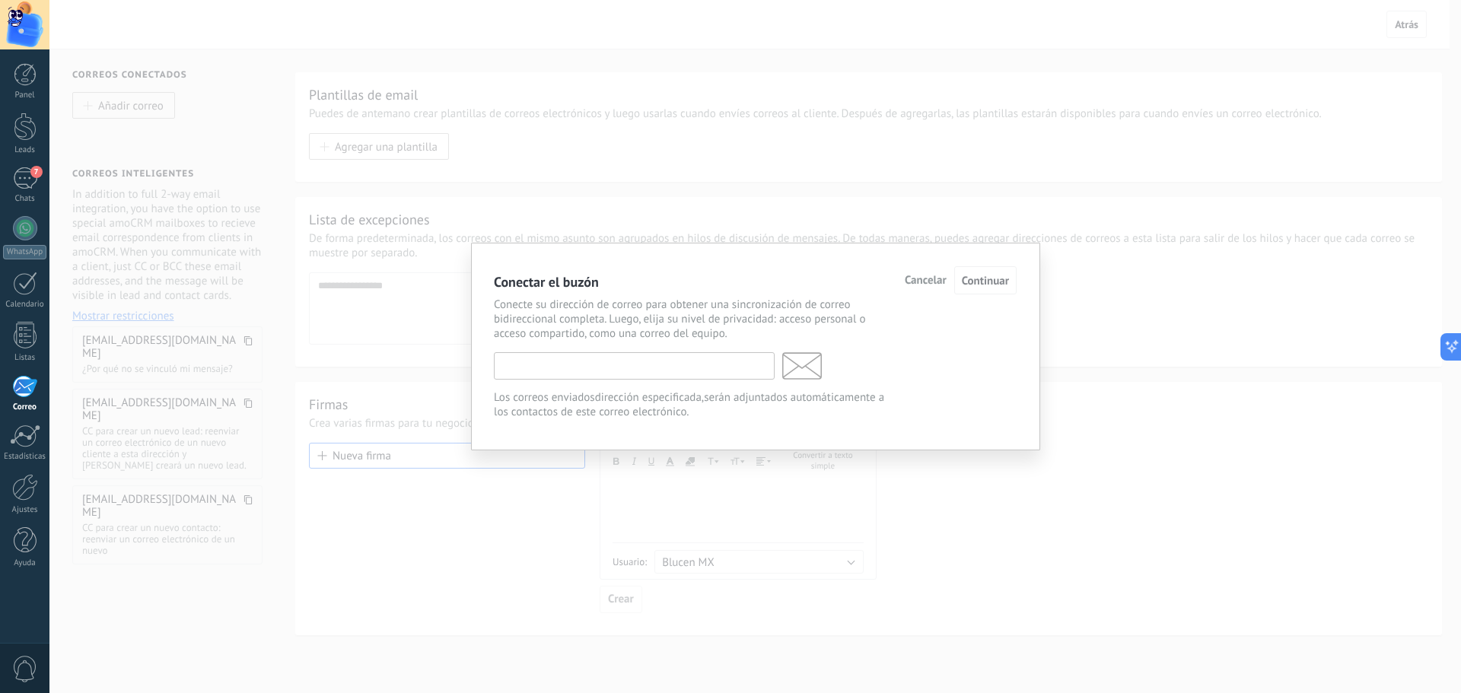
click at [597, 374] on input "text" at bounding box center [634, 365] width 281 height 27
type input "*"
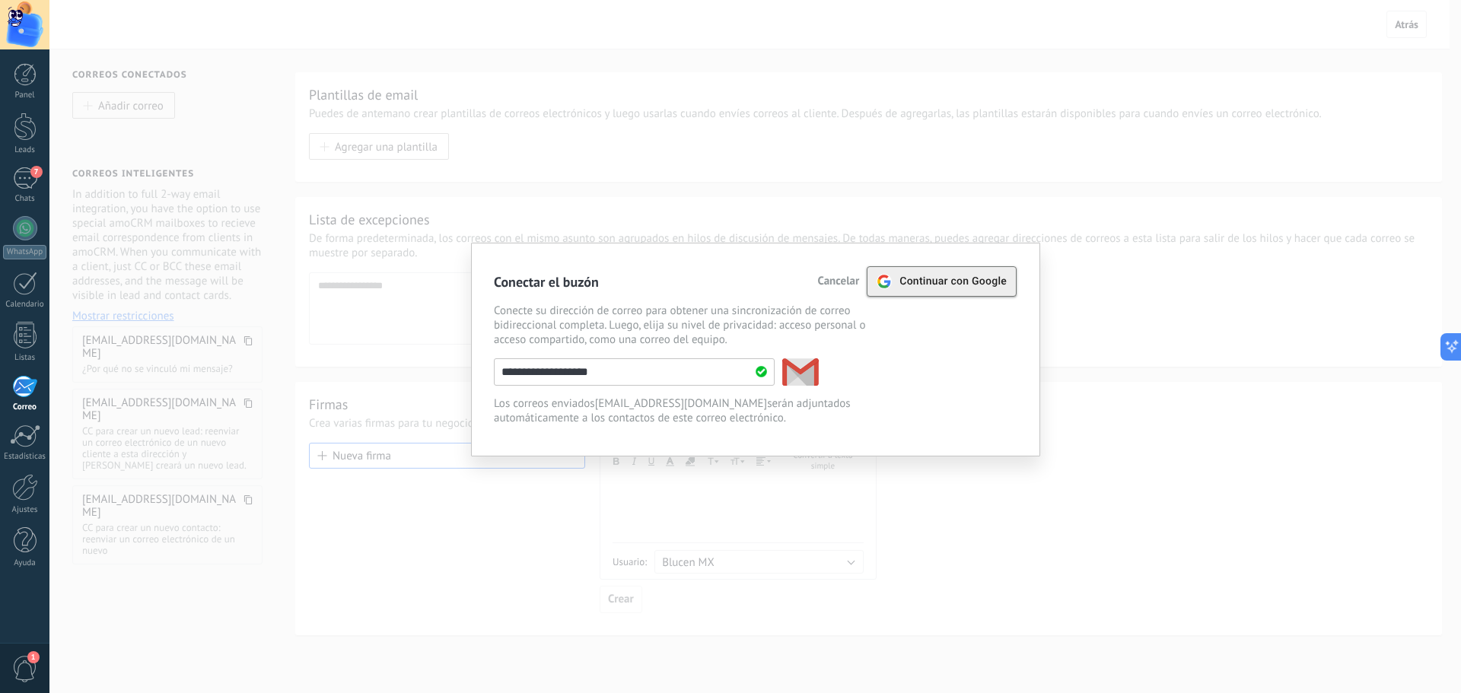
type input "**********"
click at [984, 279] on span "Continuar con Google" at bounding box center [953, 281] width 107 height 12
